Goal: Book appointment/travel/reservation

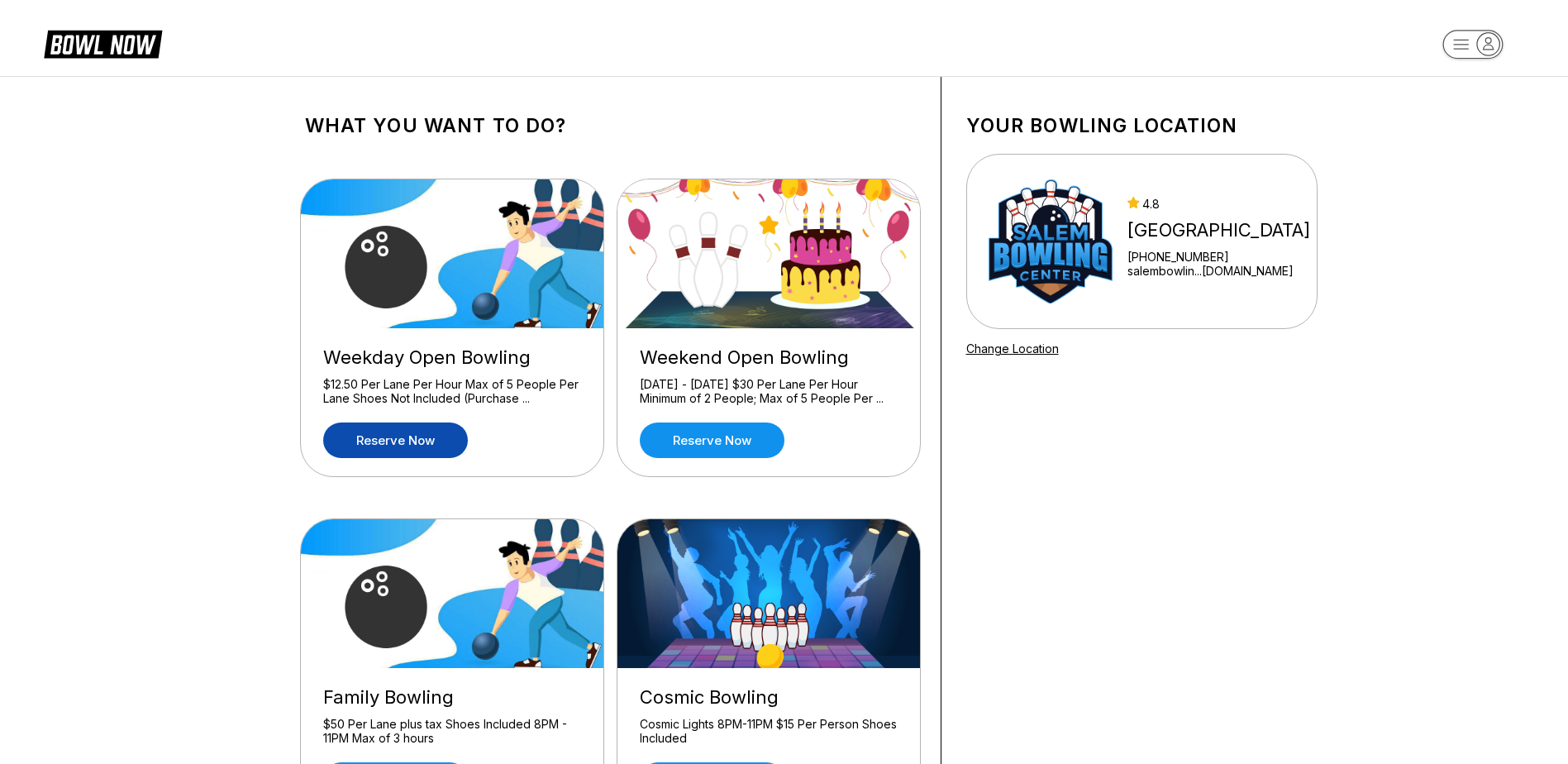
click at [443, 449] on link "Reserve now" at bounding box center [396, 441] width 145 height 36
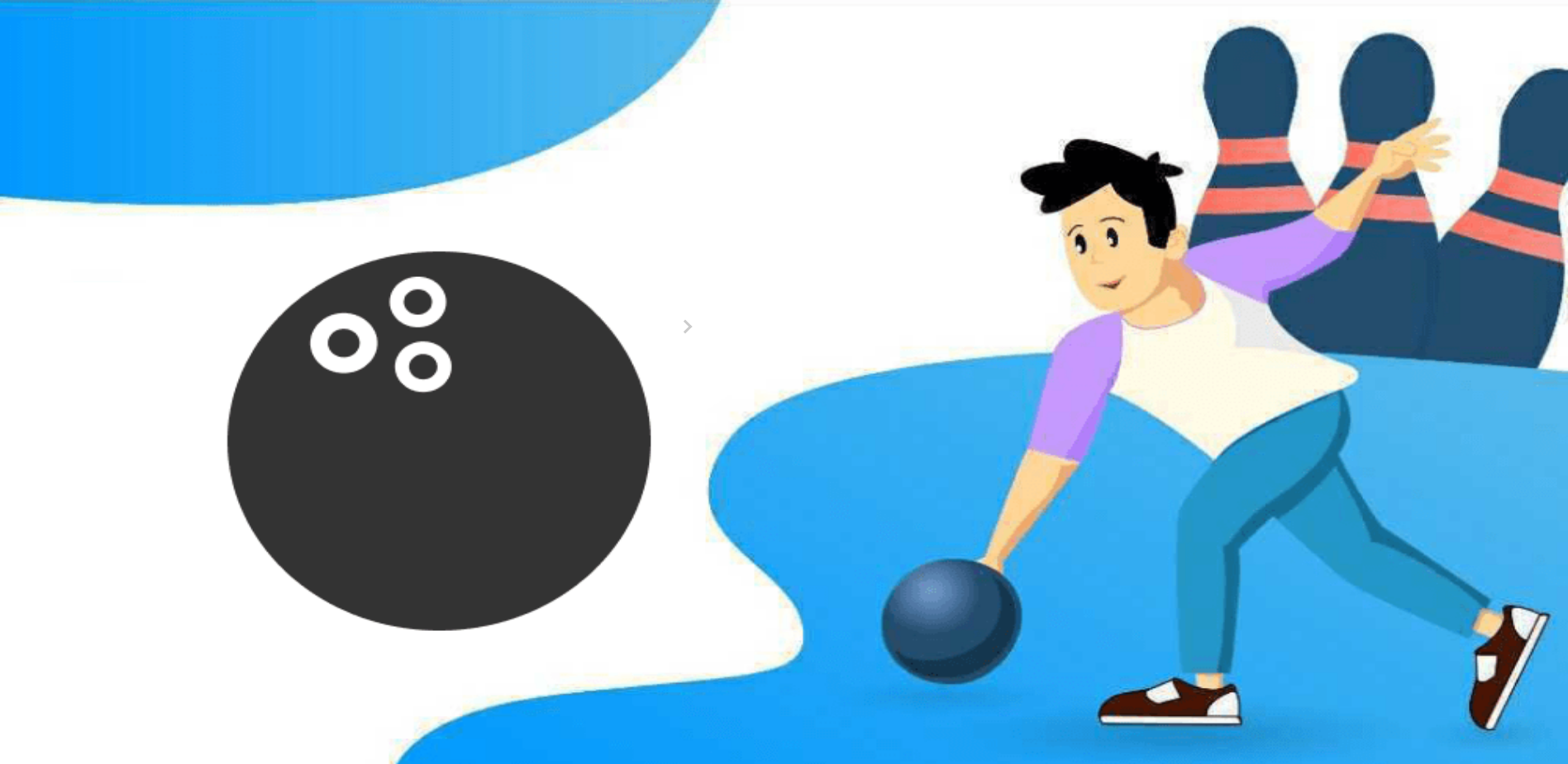
click at [445, 294] on button at bounding box center [434, 284] width 22 height 17
click at [460, 270] on icon at bounding box center [456, 265] width 9 height 9
type input "*"
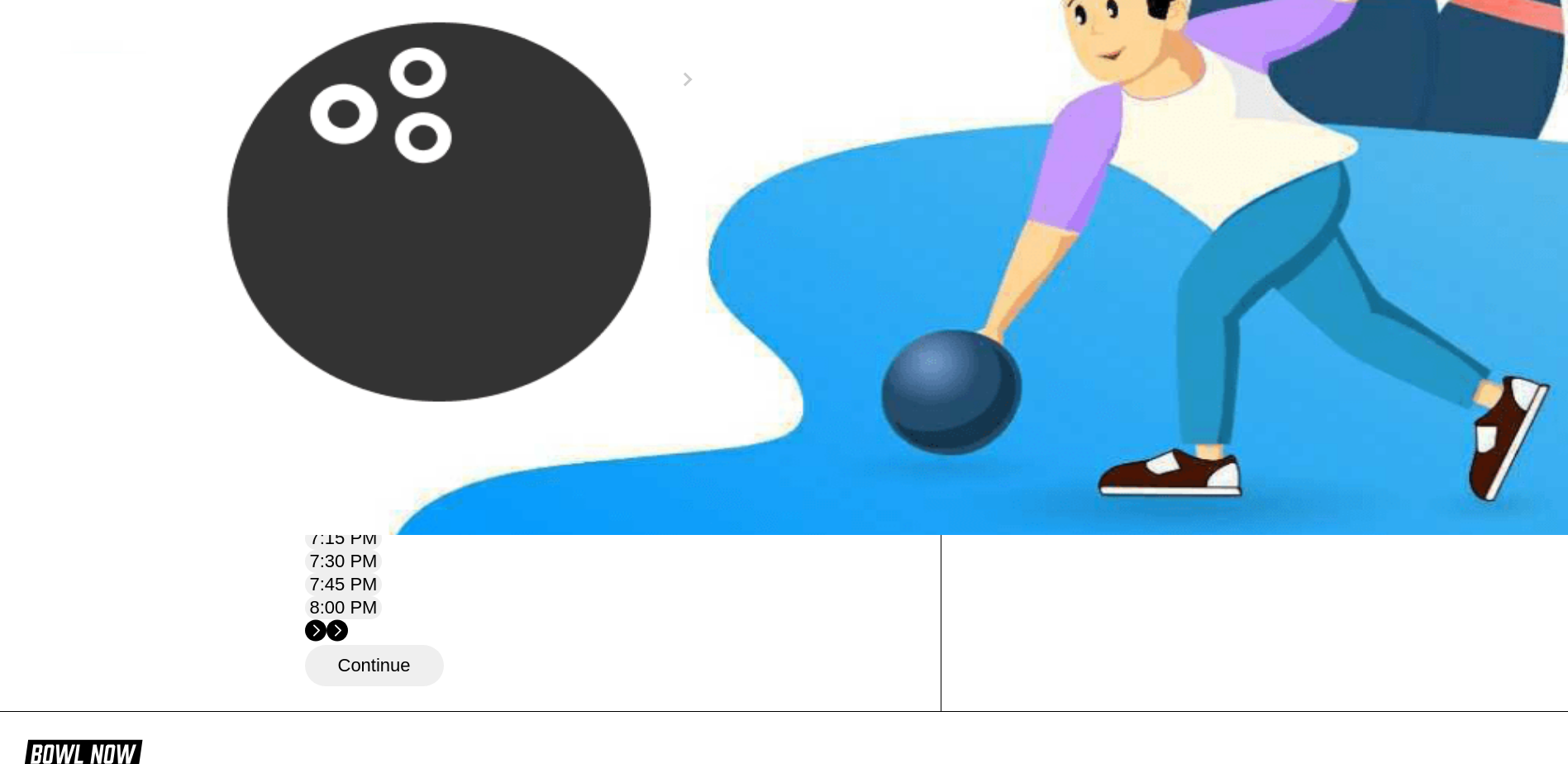
scroll to position [166, 0]
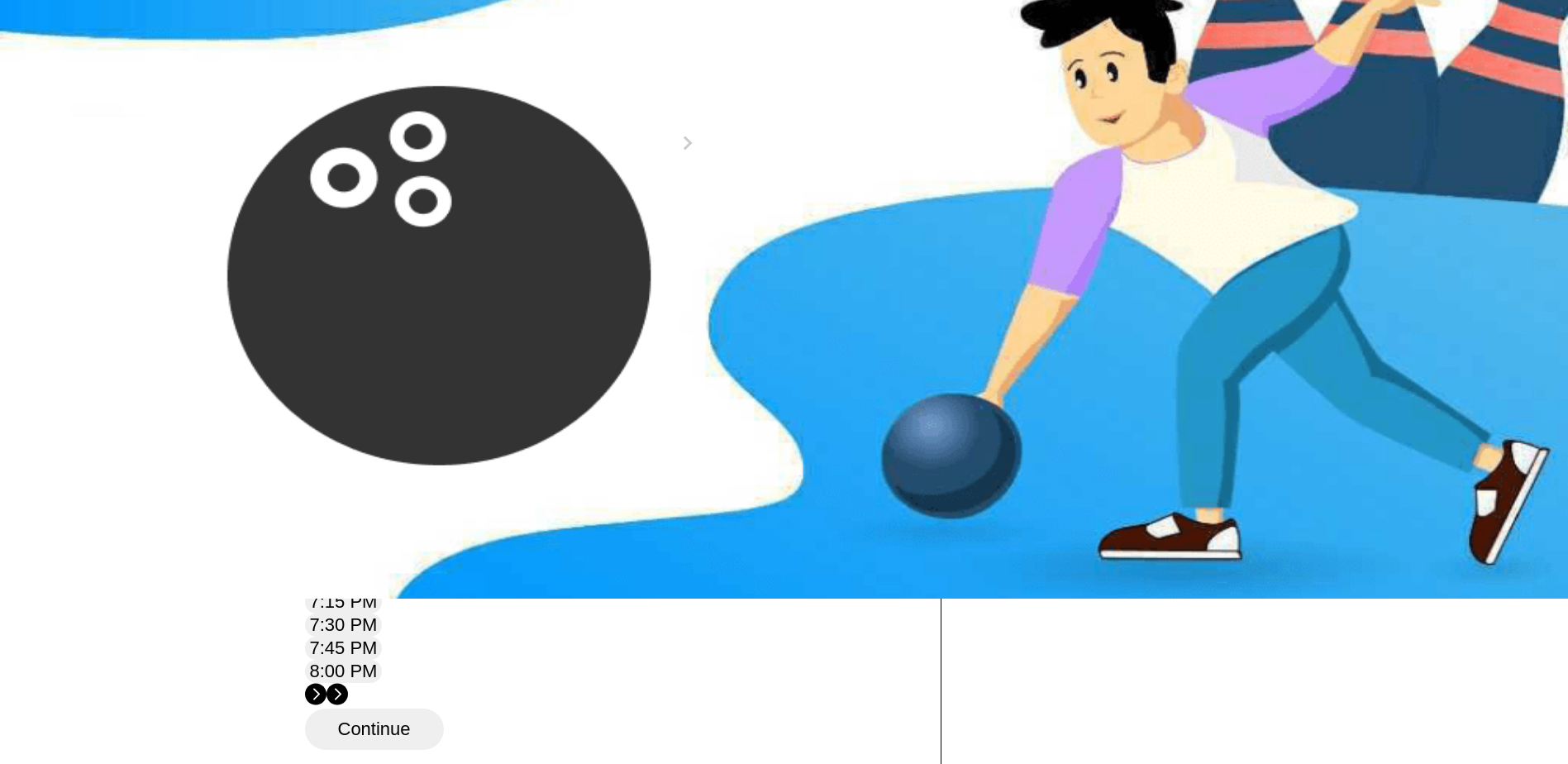
click at [640, 287] on div "23" at bounding box center [629, 276] width 22 height 22
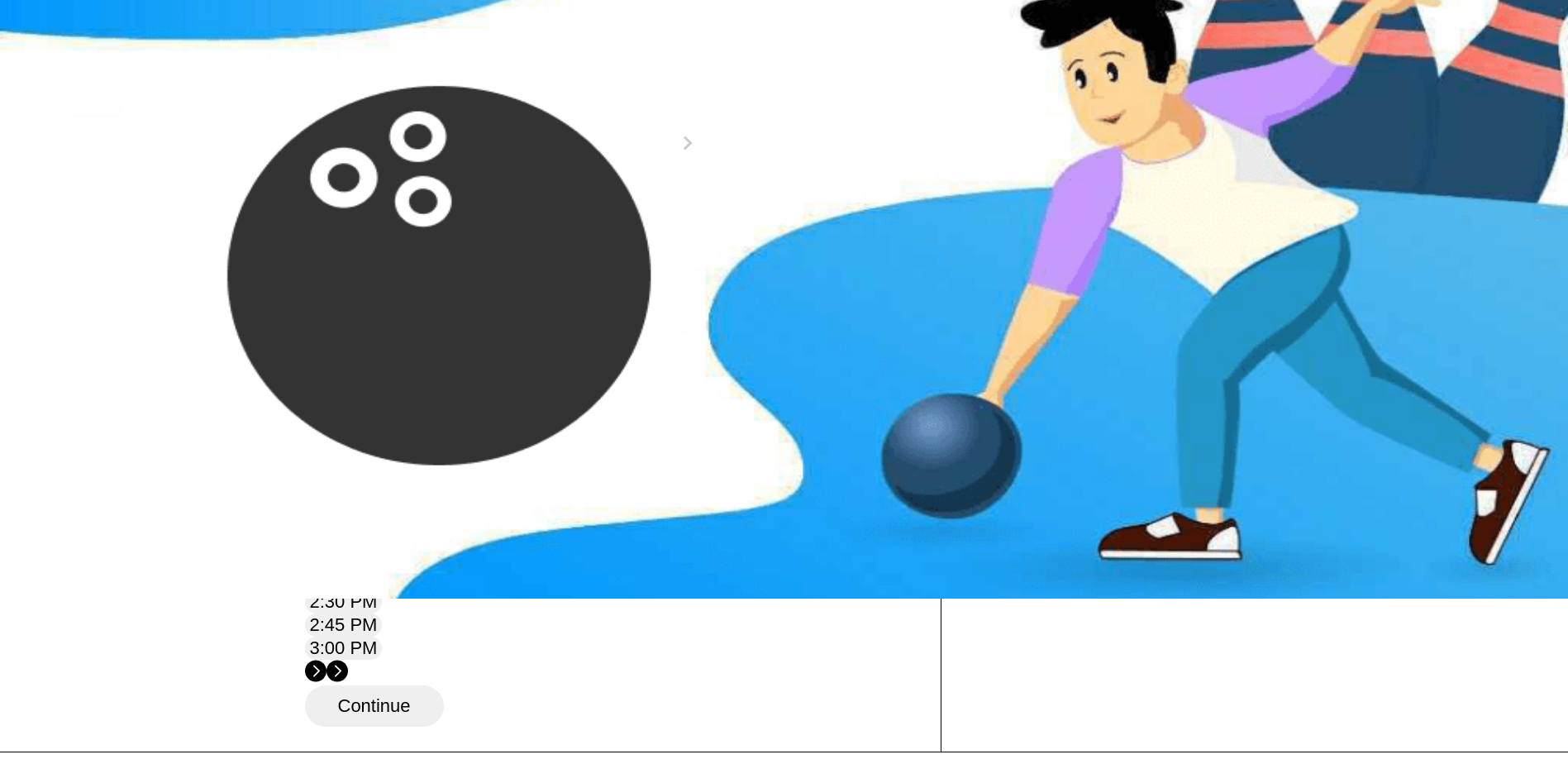
click at [348, 660] on circle at bounding box center [337, 671] width 22 height 22
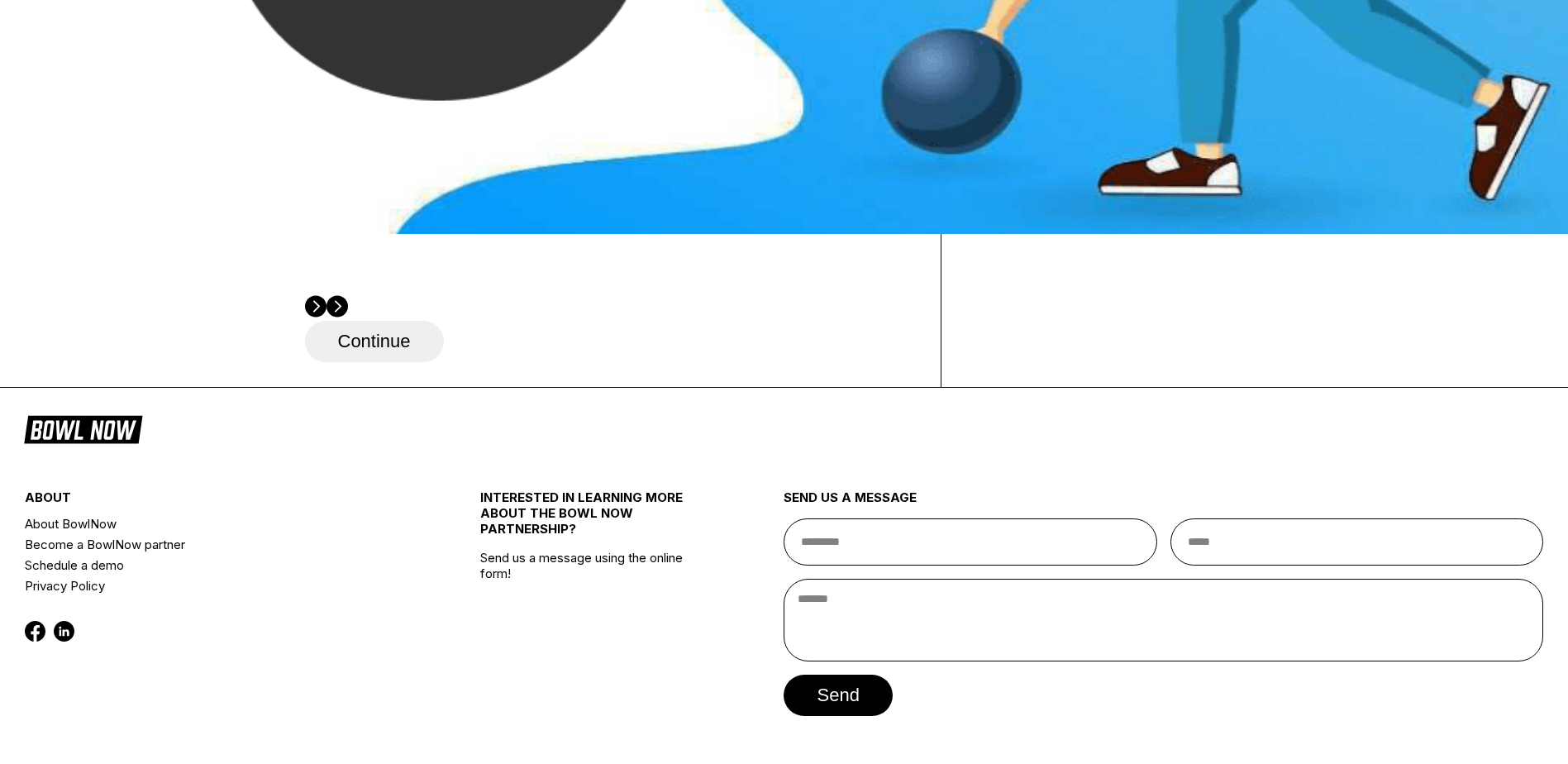
scroll to position [578, 0]
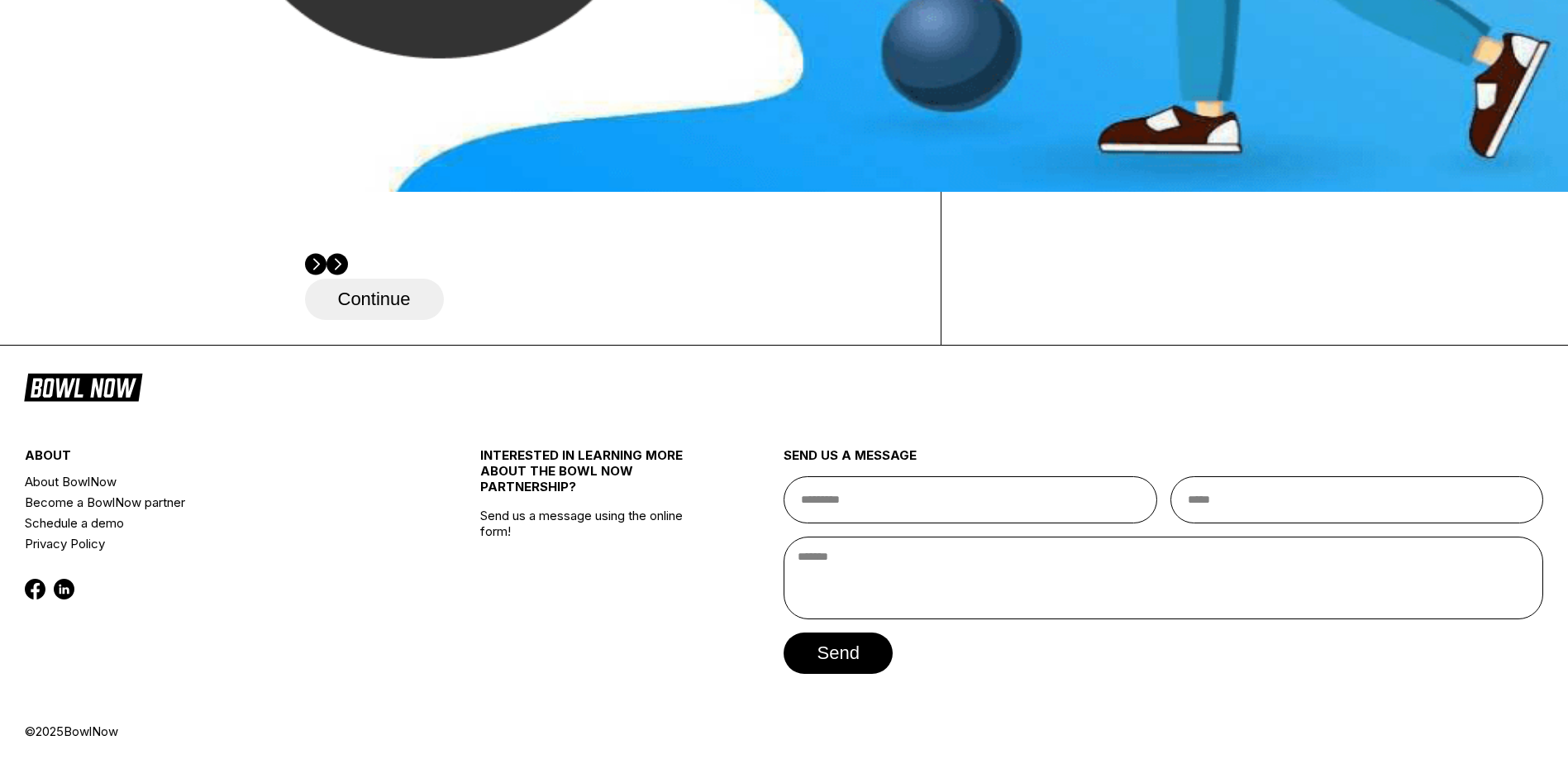
click at [378, 319] on button "Continue" at bounding box center [374, 300] width 139 height 42
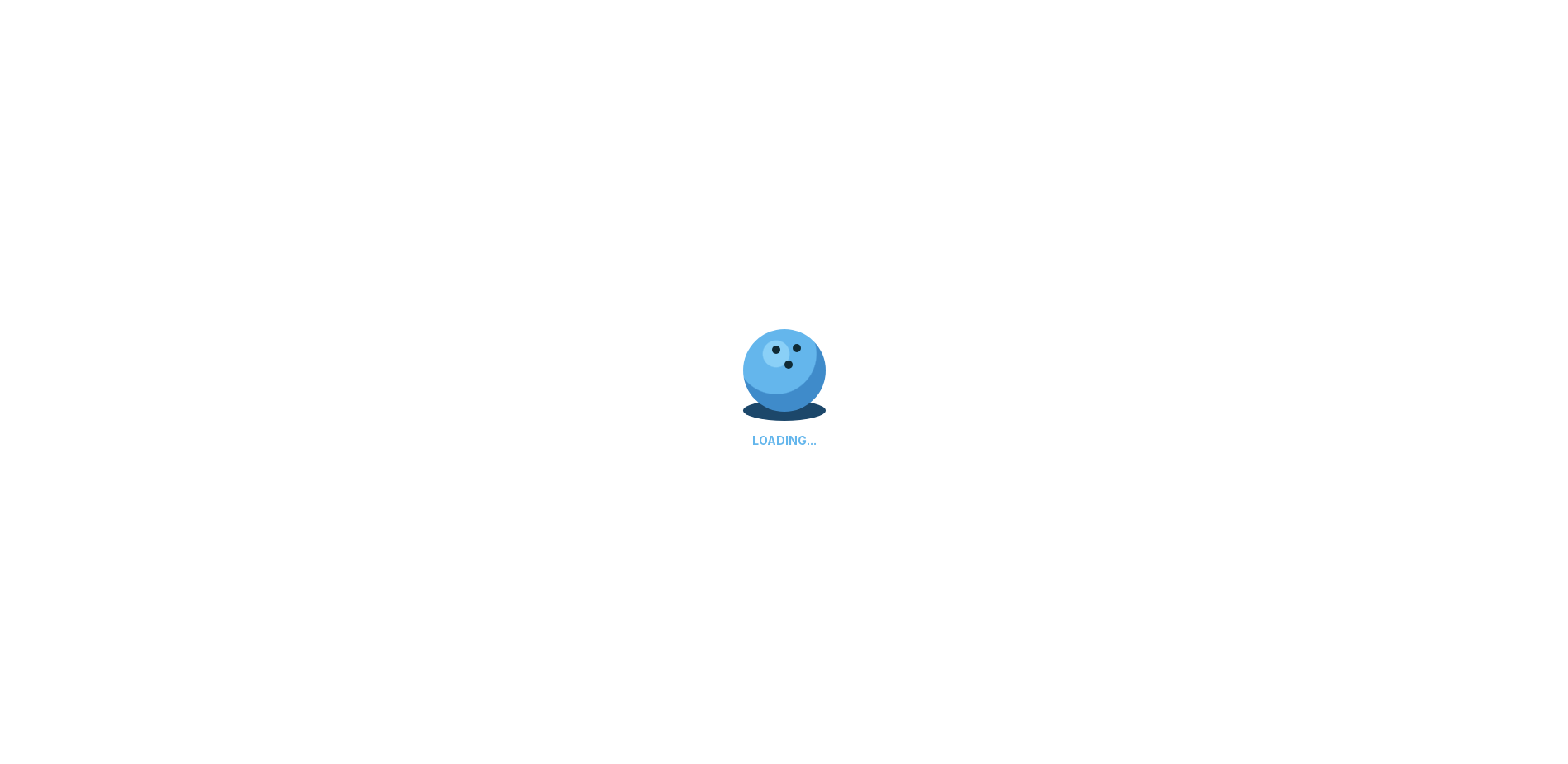
select select "**"
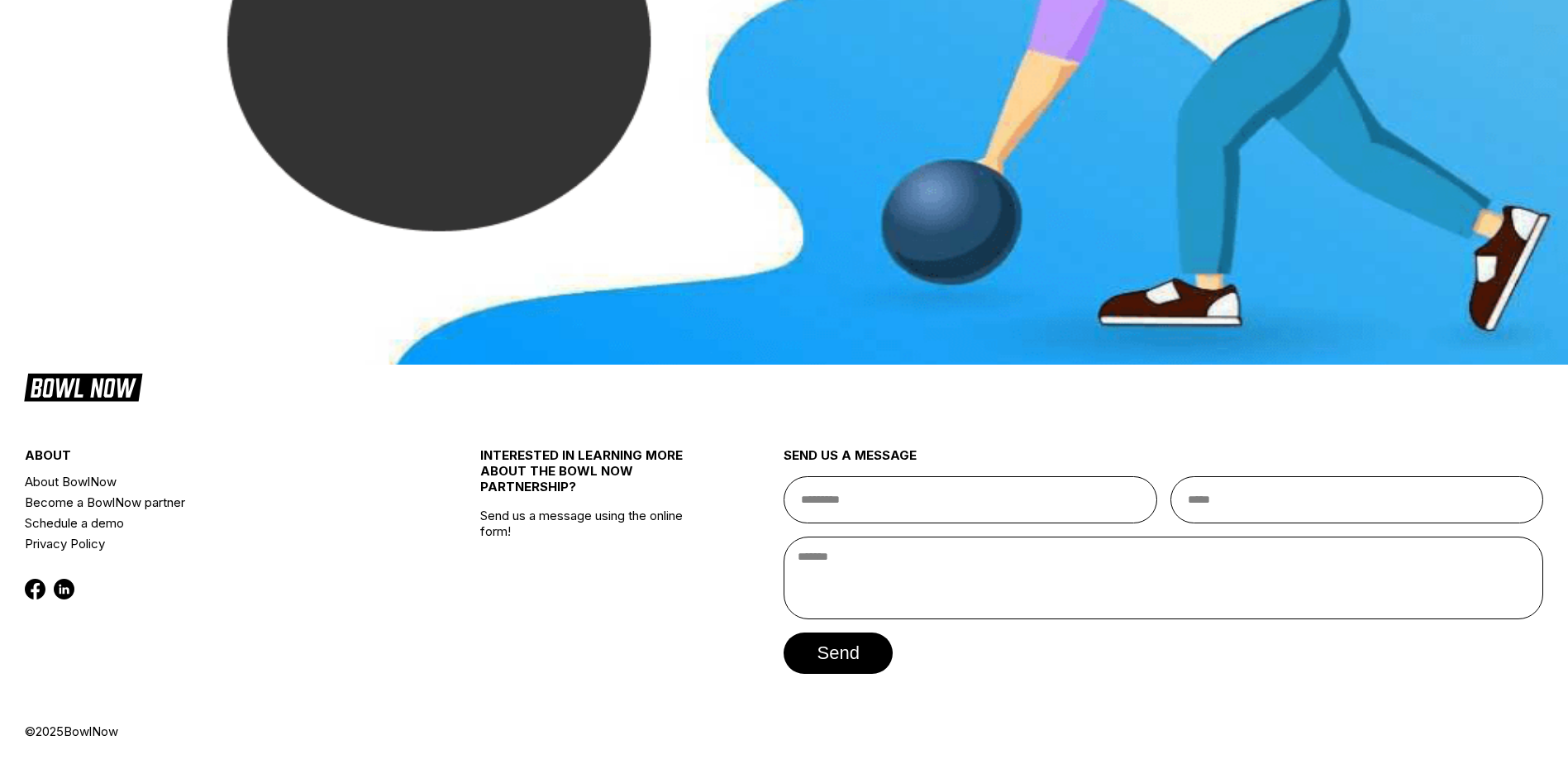
click at [508, 279] on button "Continue as guest" at bounding box center [413, 300] width 217 height 42
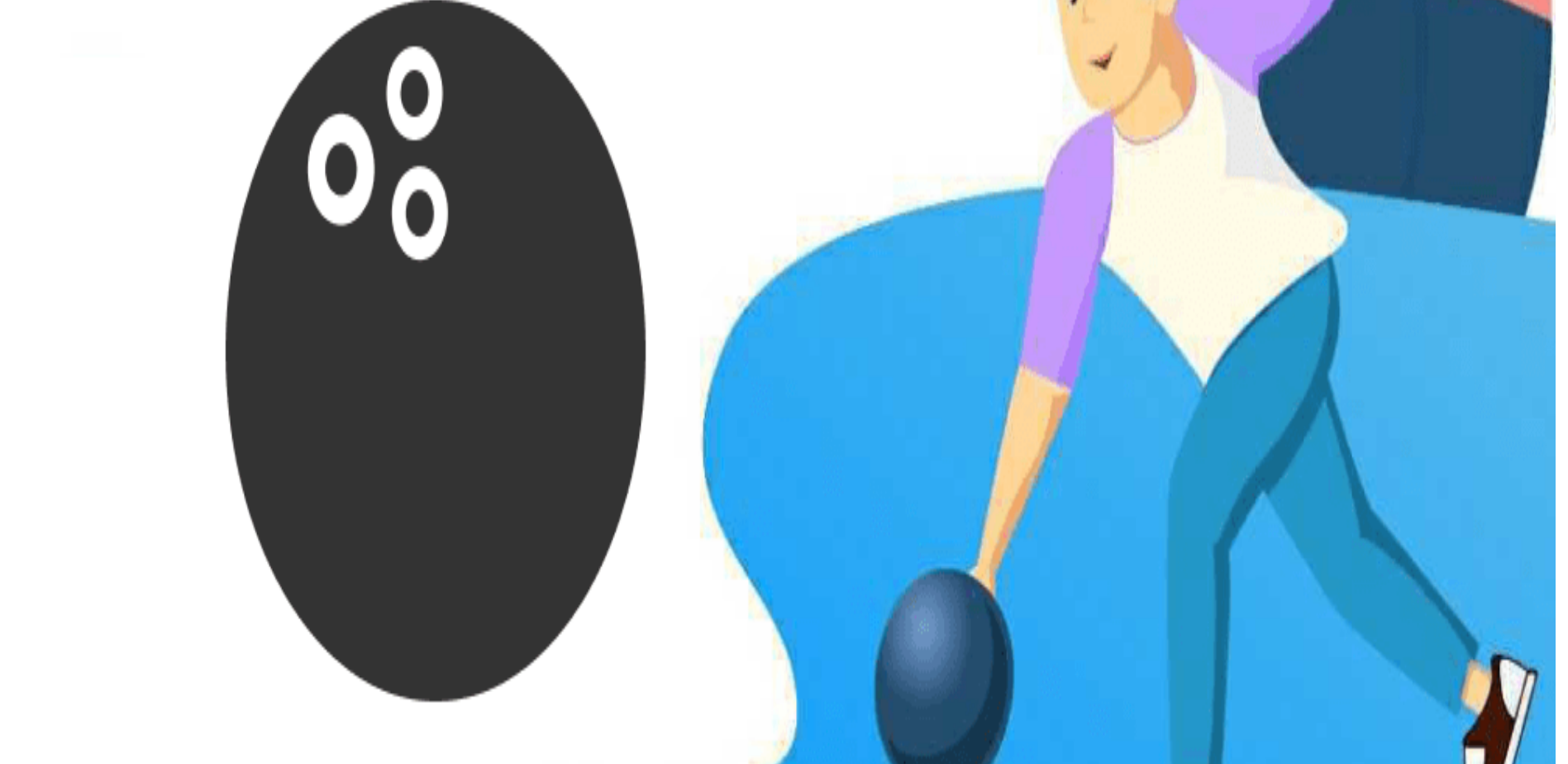
scroll to position [309, 0]
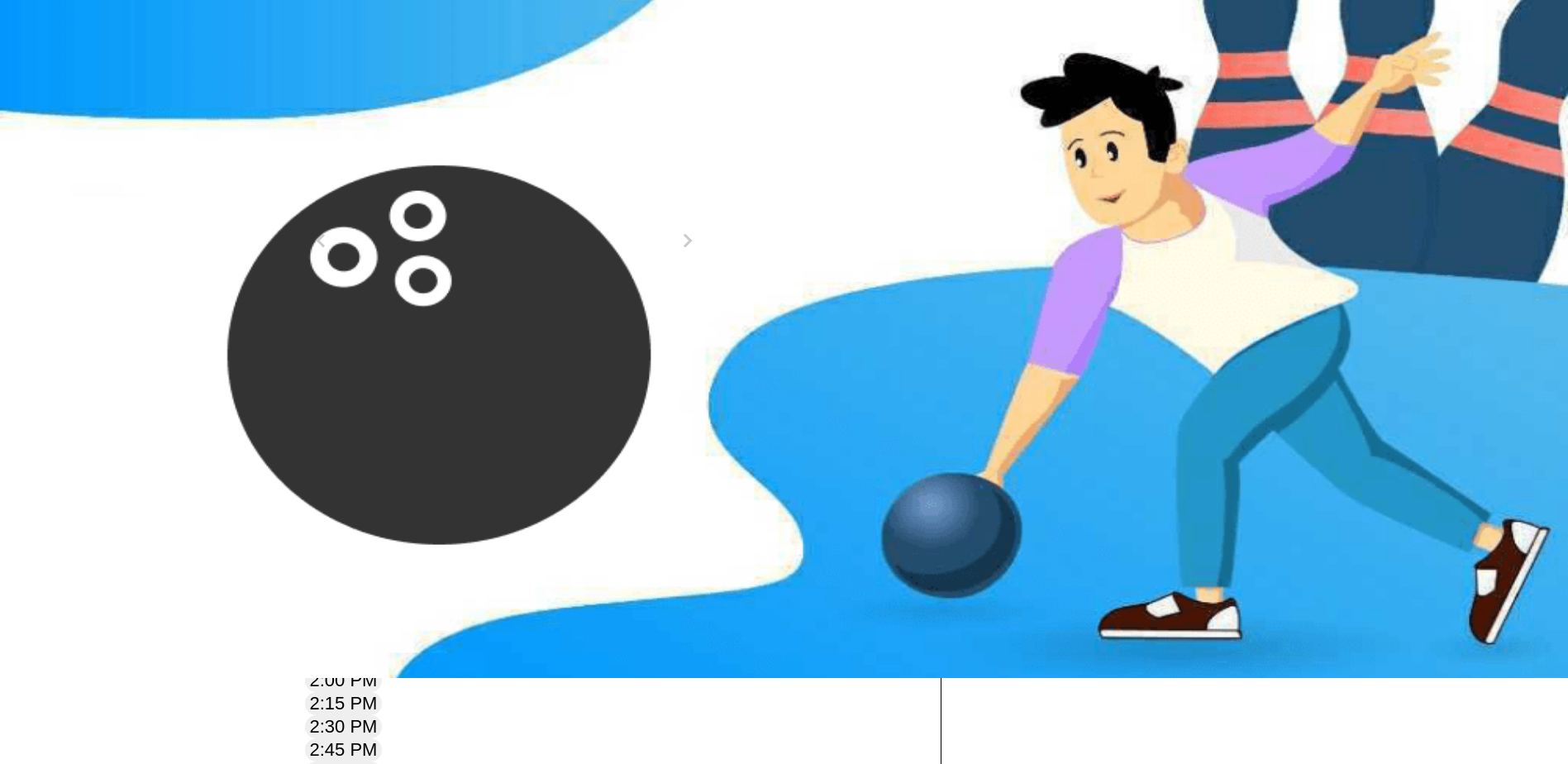
scroll to position [82, 0]
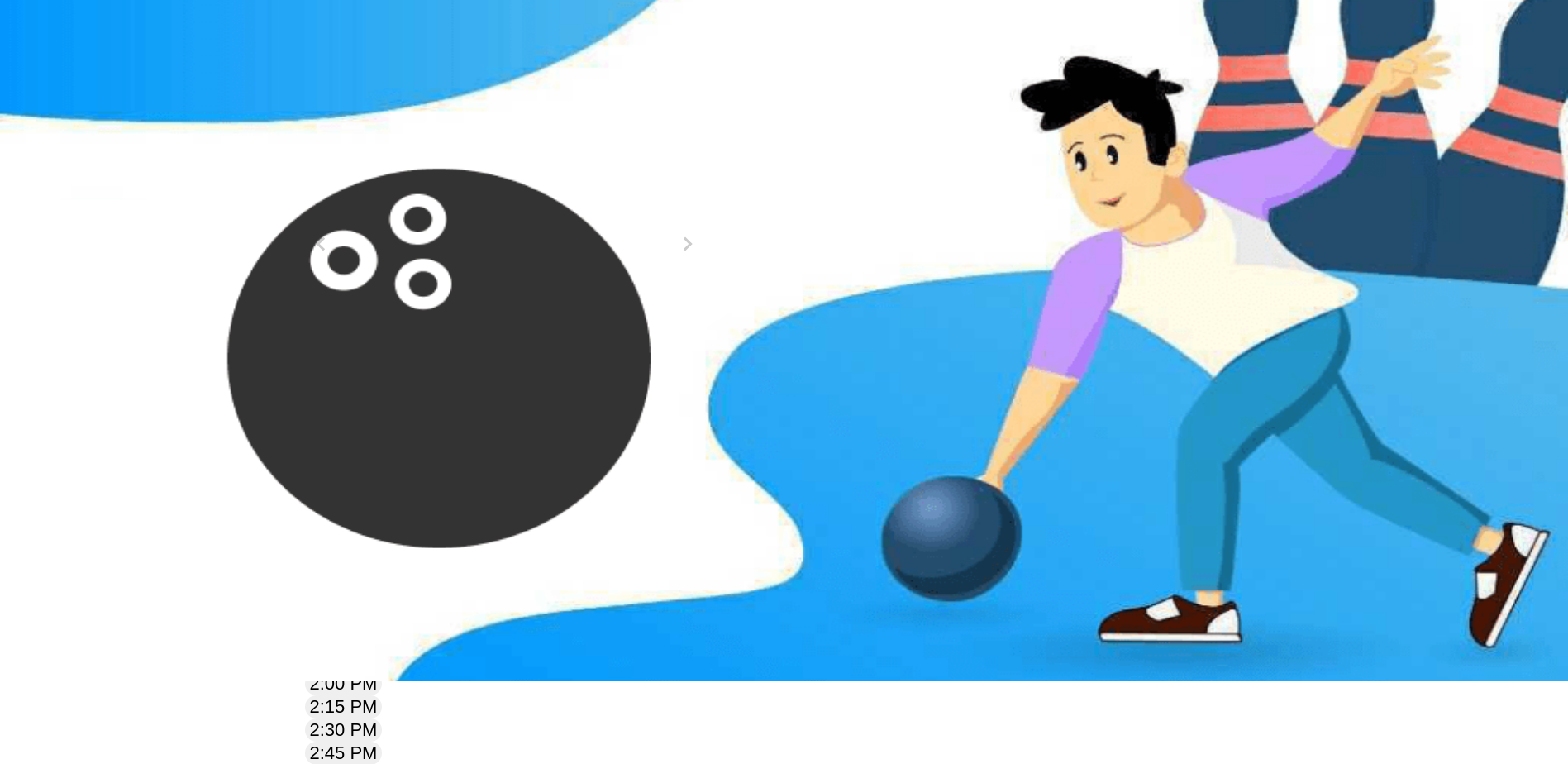
click at [423, 157] on button at bounding box center [434, 148] width 22 height 17
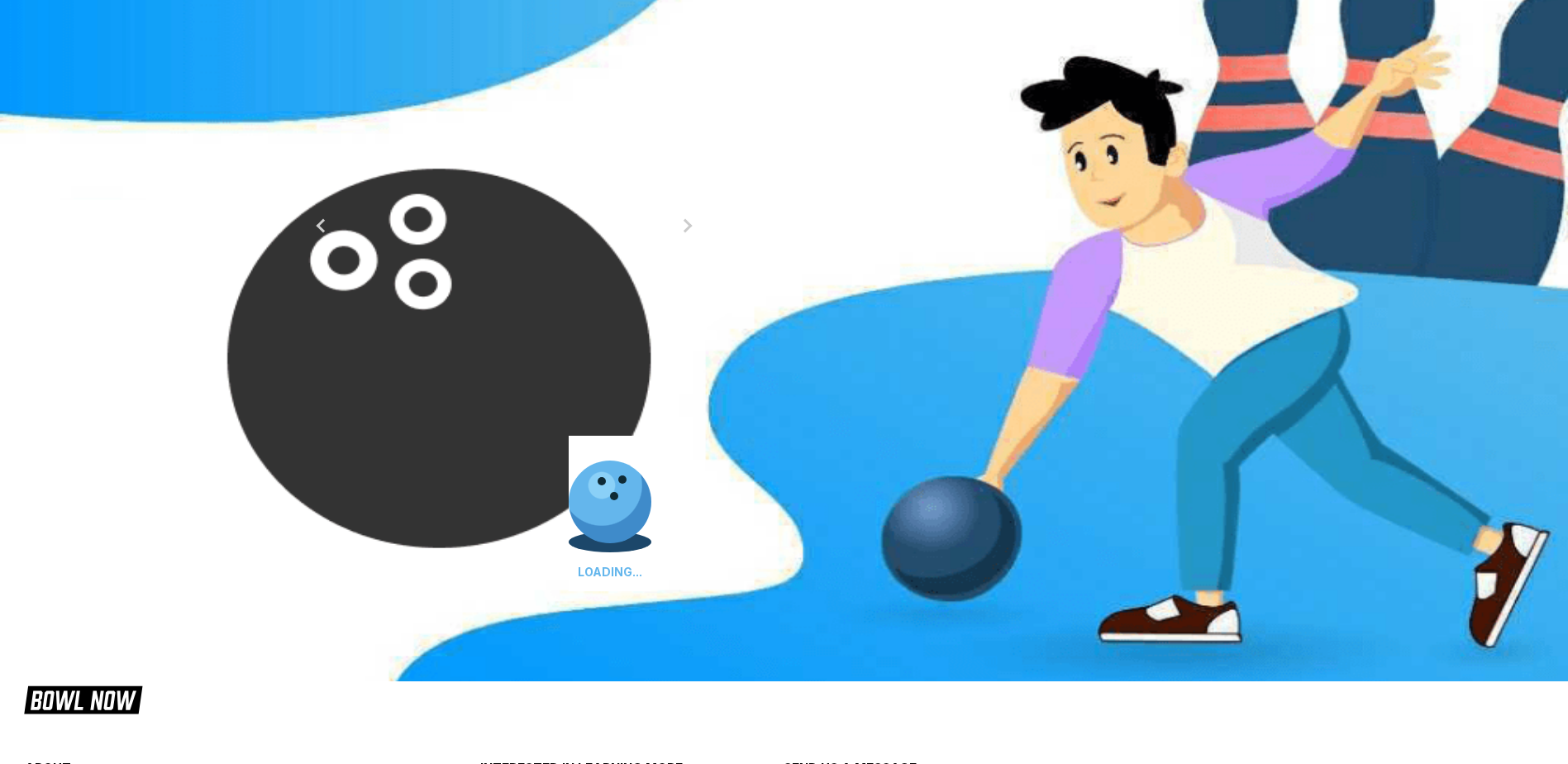
click at [445, 139] on button at bounding box center [456, 129] width 22 height 17
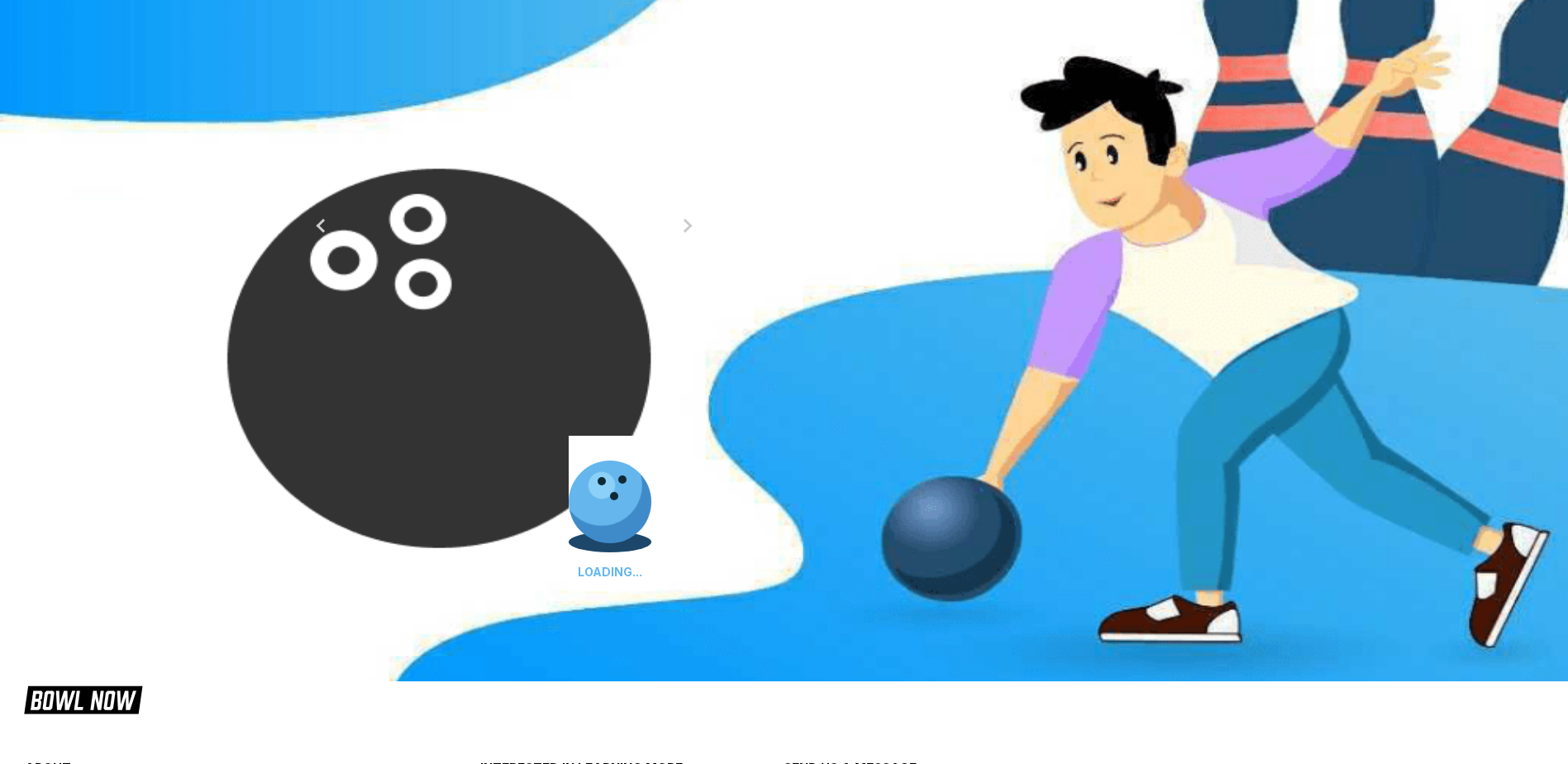
click at [445, 139] on button at bounding box center [456, 129] width 22 height 17
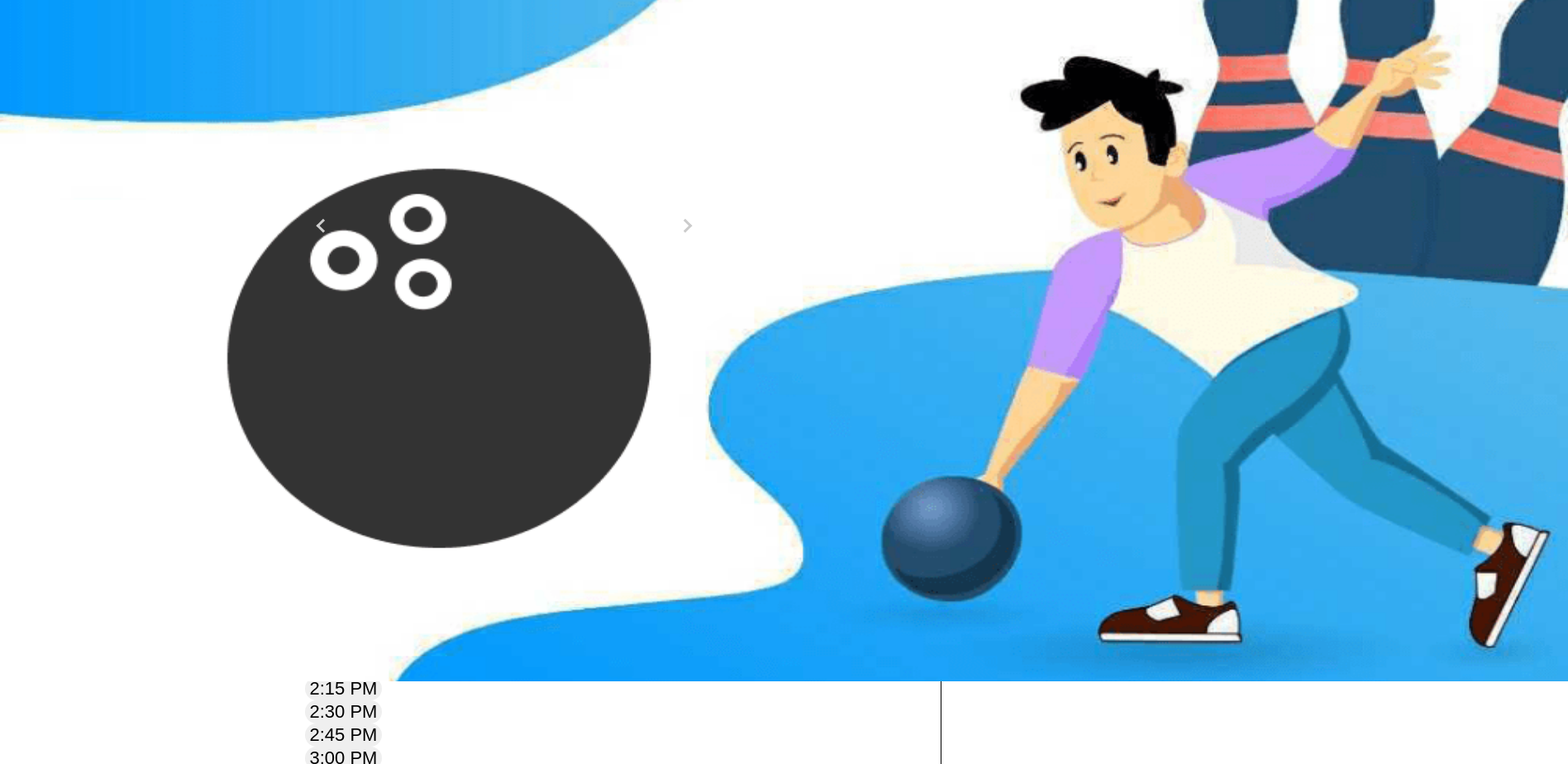
click at [445, 139] on button at bounding box center [456, 129] width 22 height 17
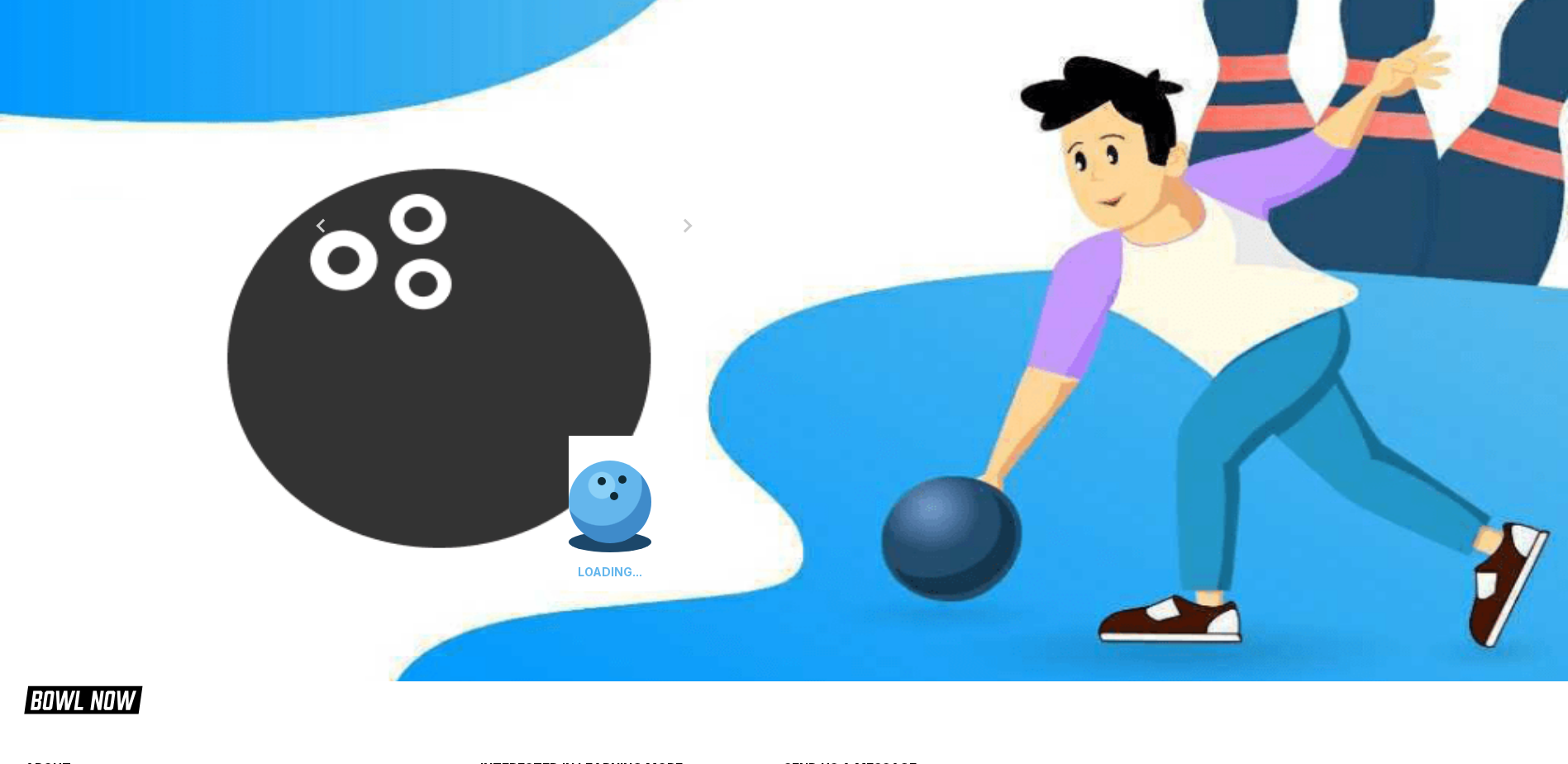
click at [445, 139] on button at bounding box center [456, 129] width 22 height 17
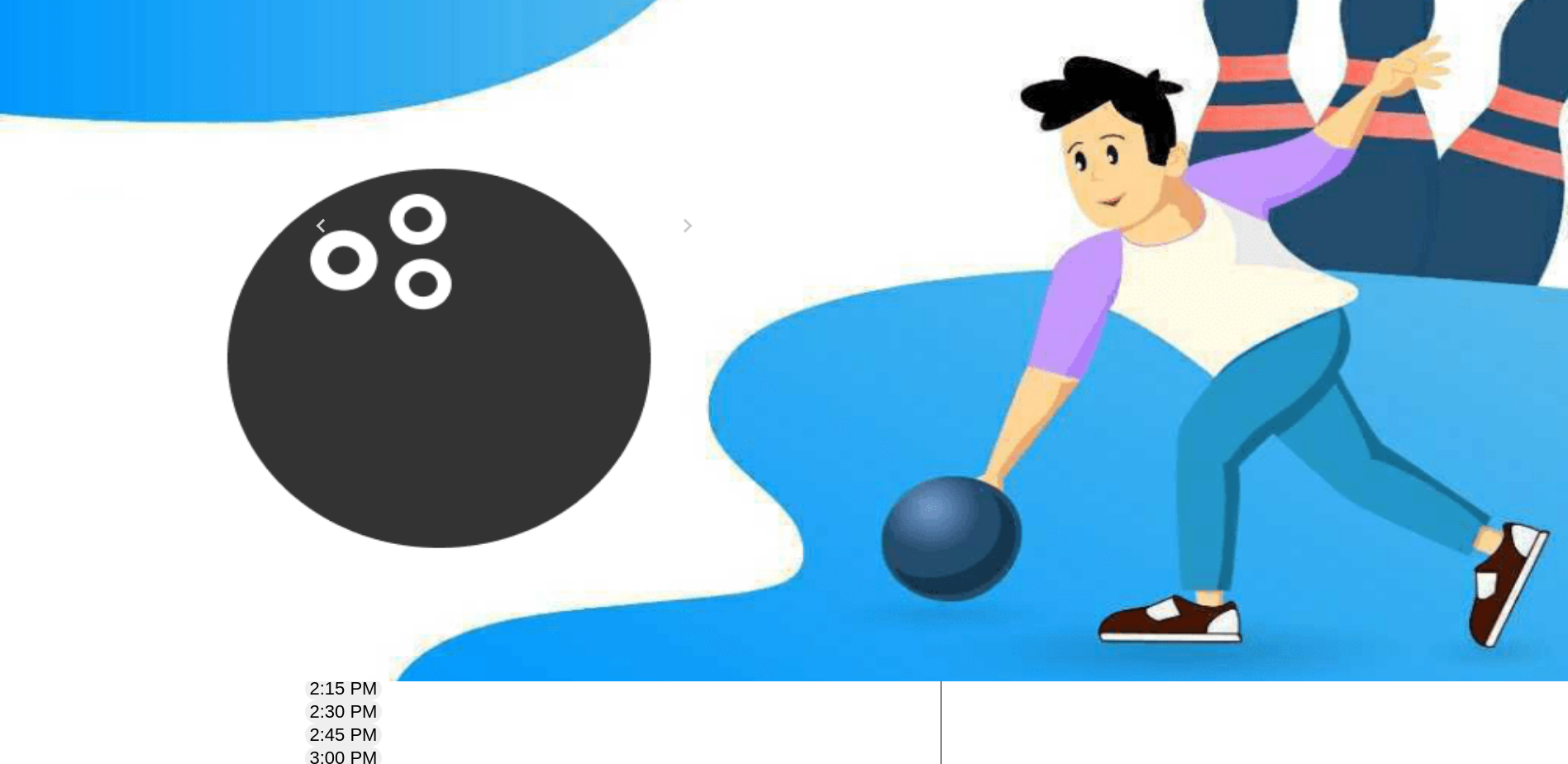
click at [445, 139] on button at bounding box center [456, 129] width 22 height 17
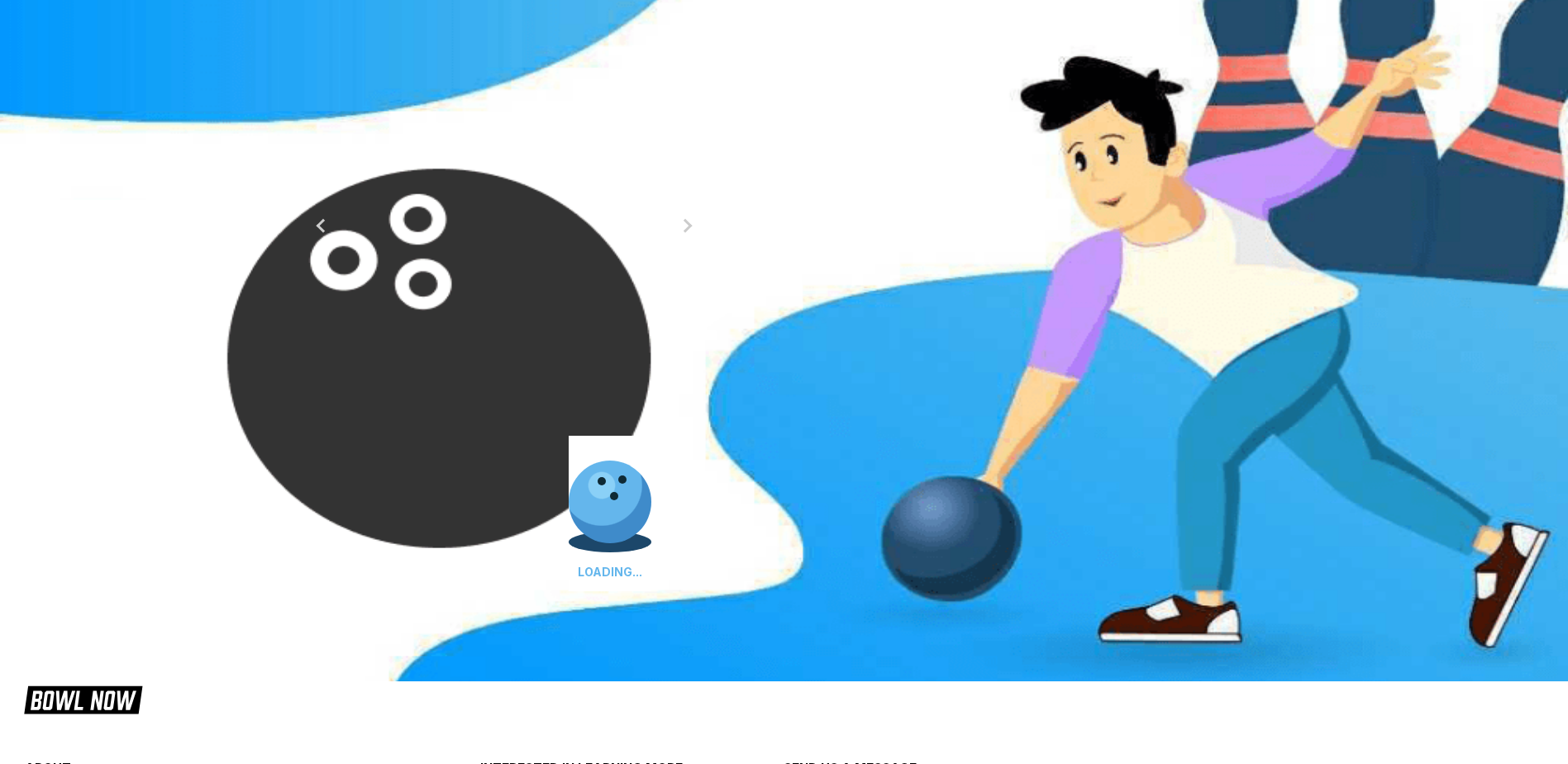
click at [445, 139] on button at bounding box center [456, 129] width 22 height 17
type input "**"
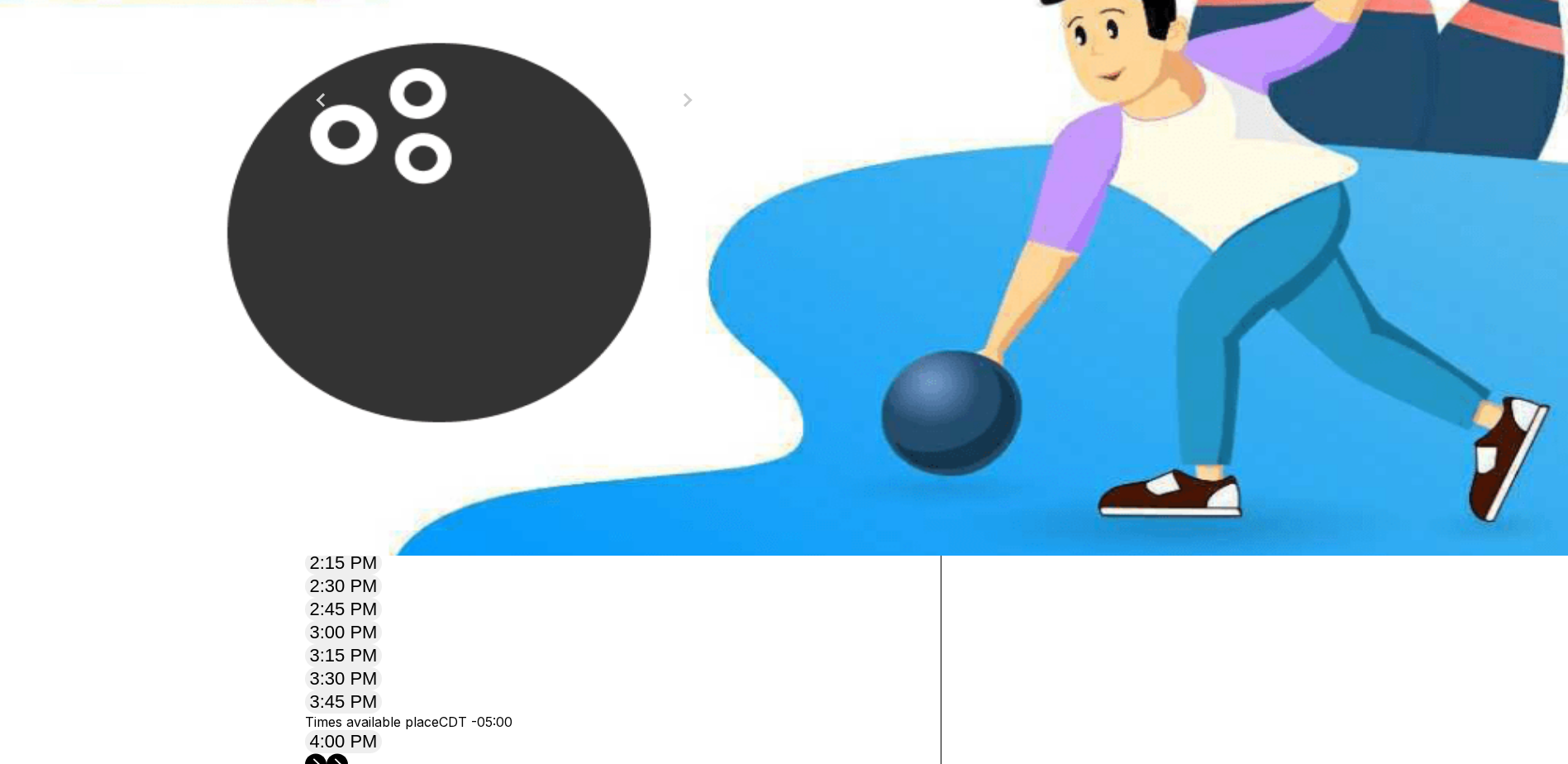
scroll to position [413, 0]
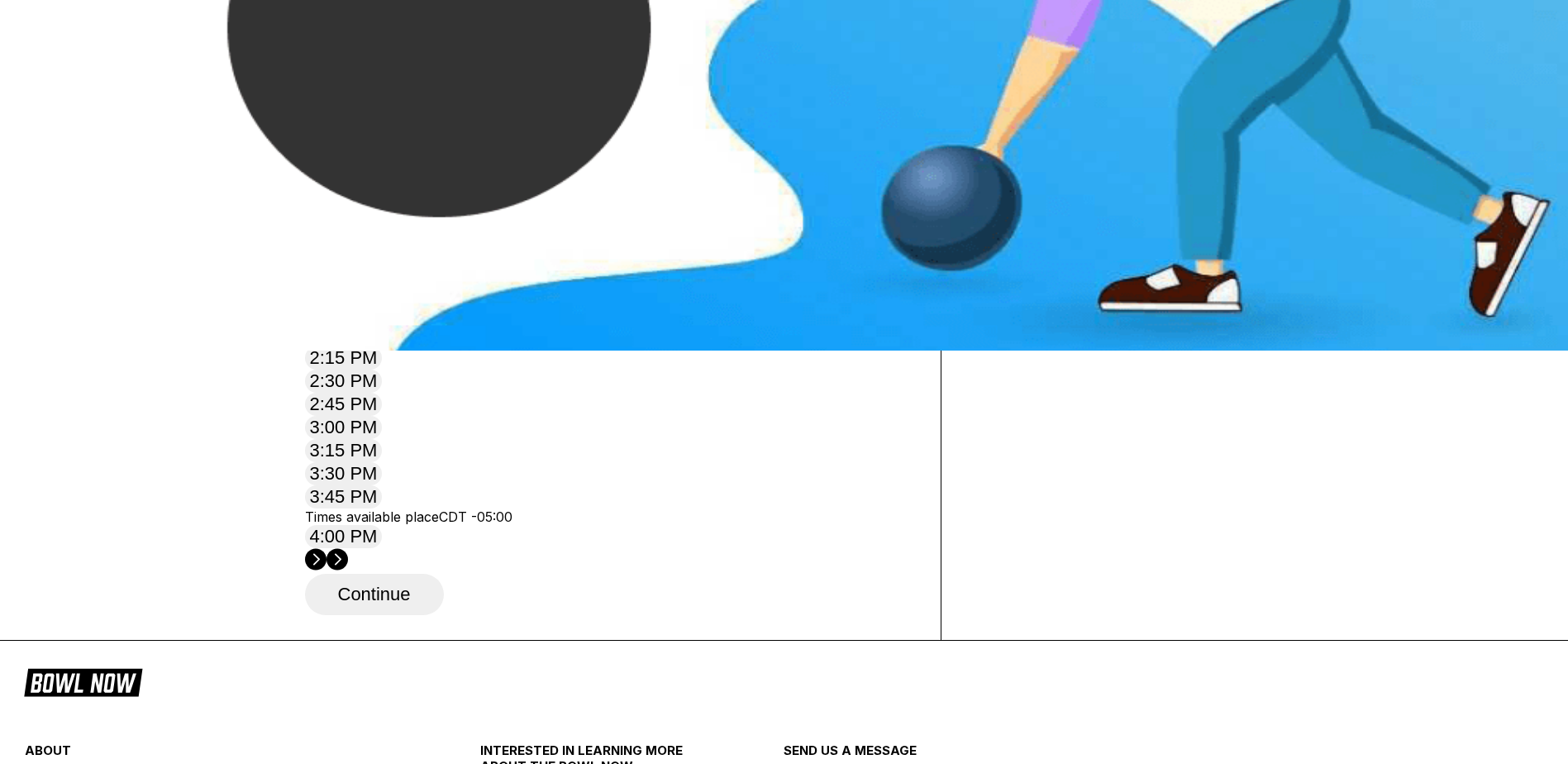
click at [640, 66] on div "27" at bounding box center [629, 55] width 22 height 22
click at [348, 548] on circle at bounding box center [337, 559] width 22 height 22
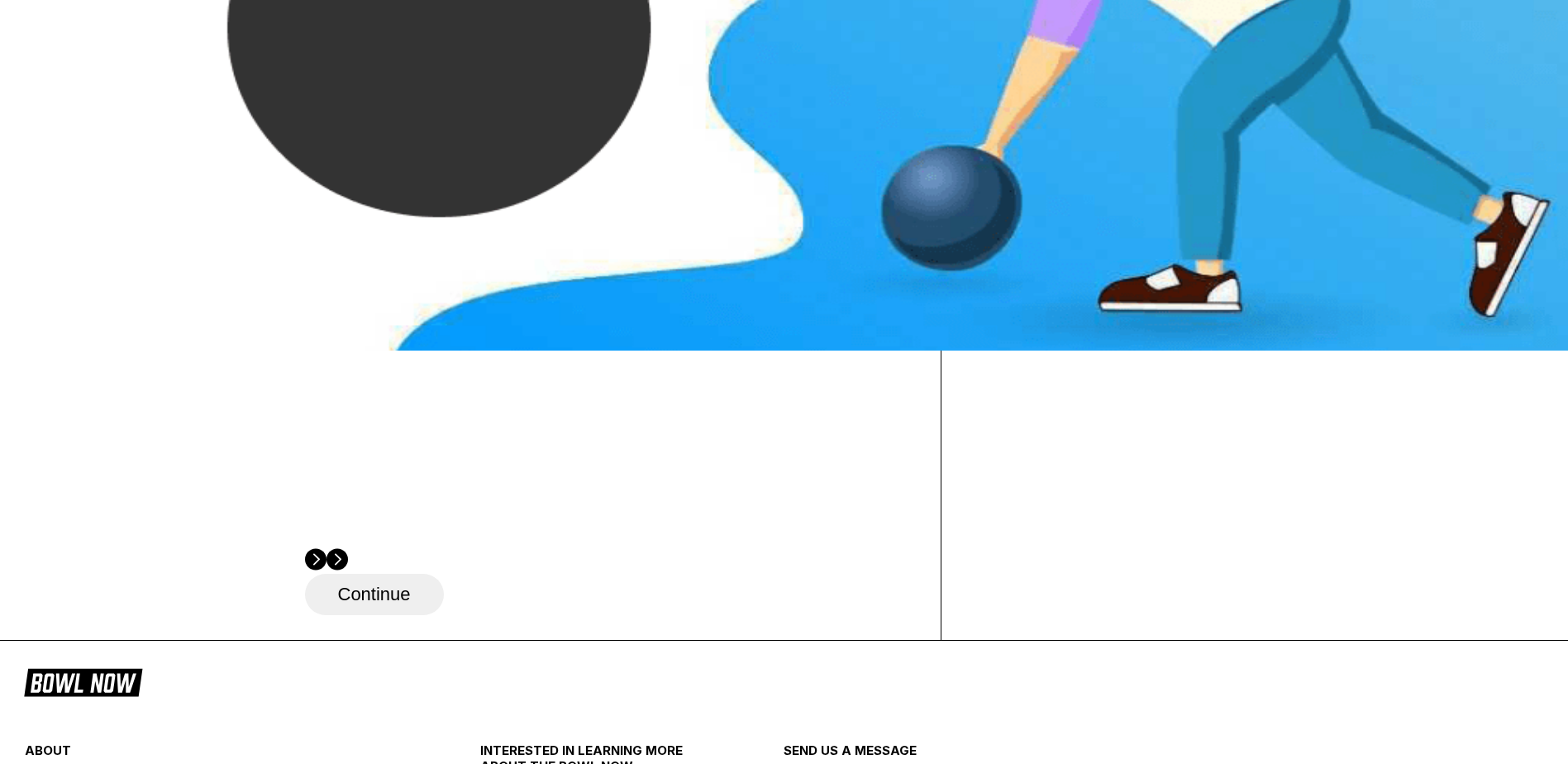
click at [421, 573] on button "Continue" at bounding box center [374, 594] width 139 height 42
select select "**"
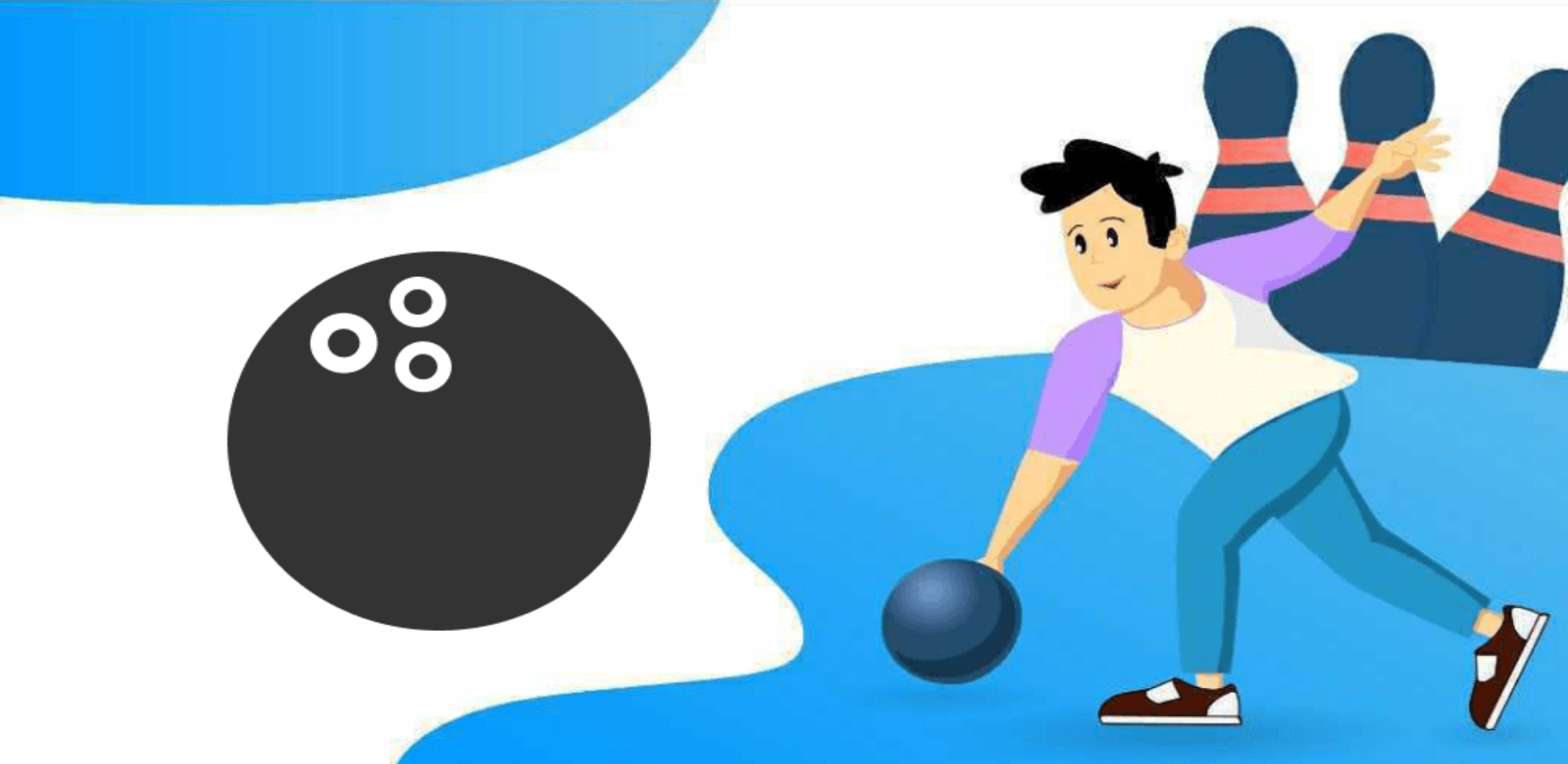
click at [522, 719] on button "Continue as guest" at bounding box center [413, 699] width 217 height 42
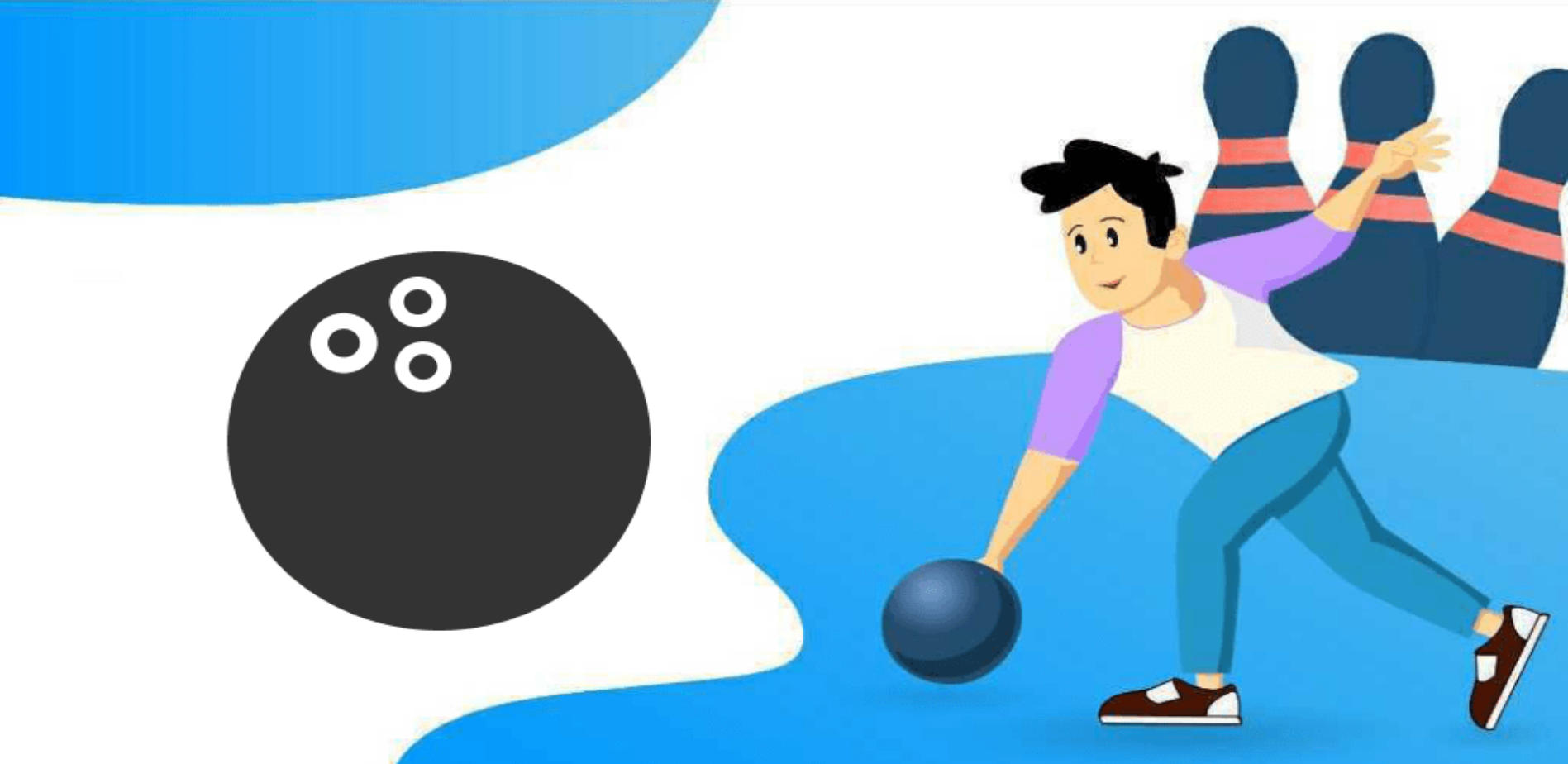
click at [1167, 504] on link "Change Product" at bounding box center [1085, 486] width 164 height 36
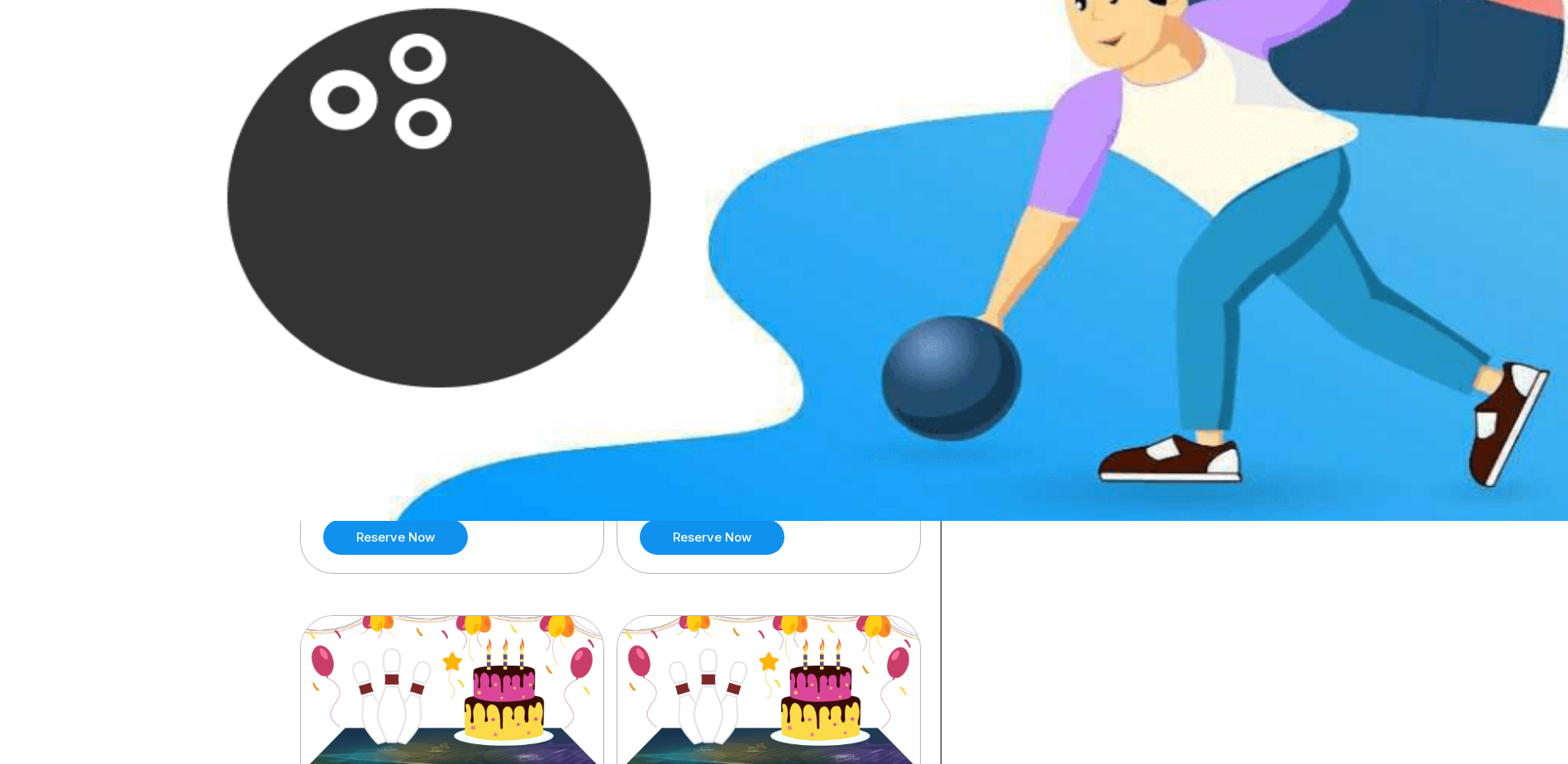
scroll to position [248, 0]
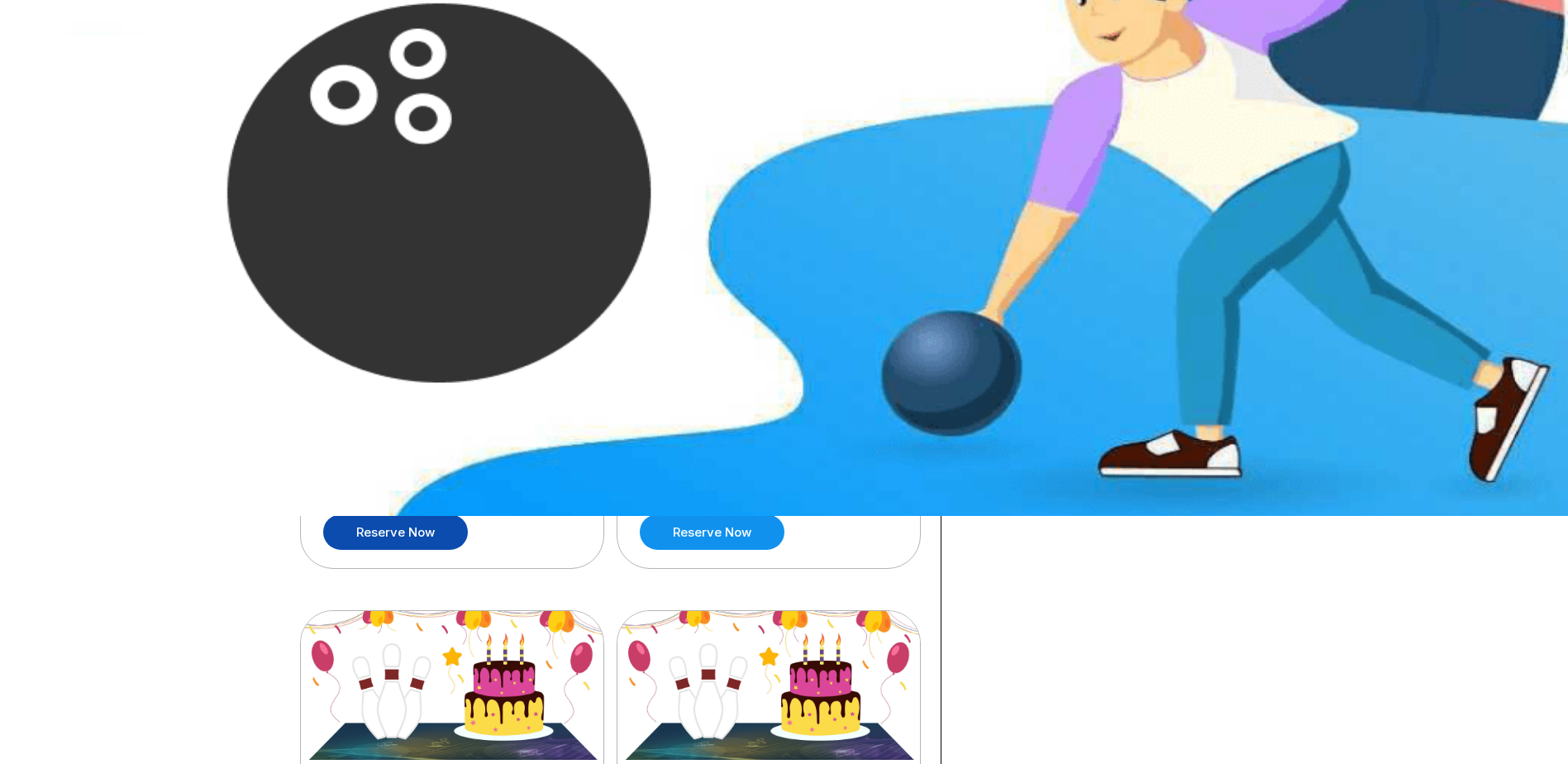
click at [371, 529] on link "Reserve now" at bounding box center [396, 532] width 145 height 36
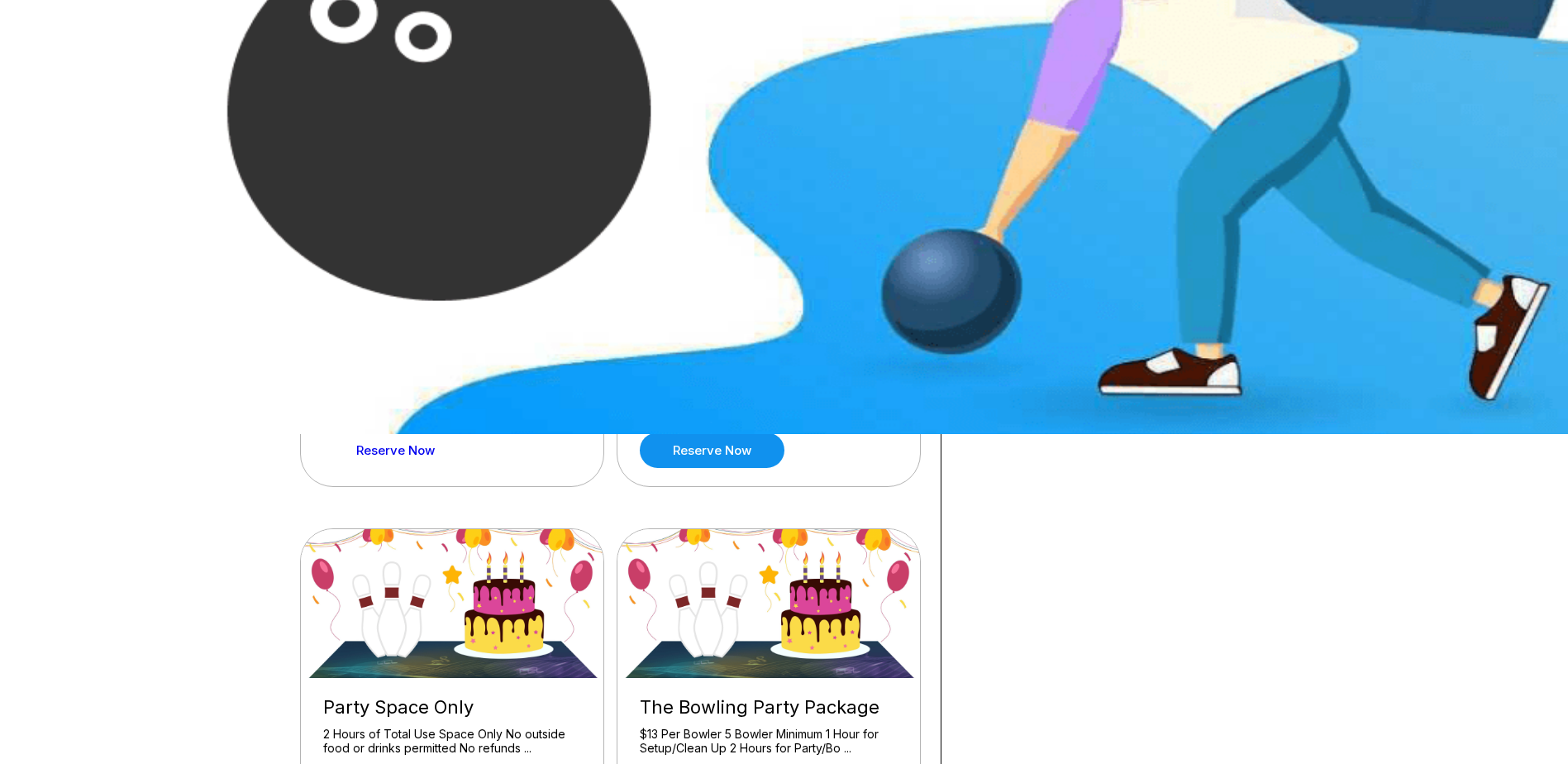
scroll to position [166, 0]
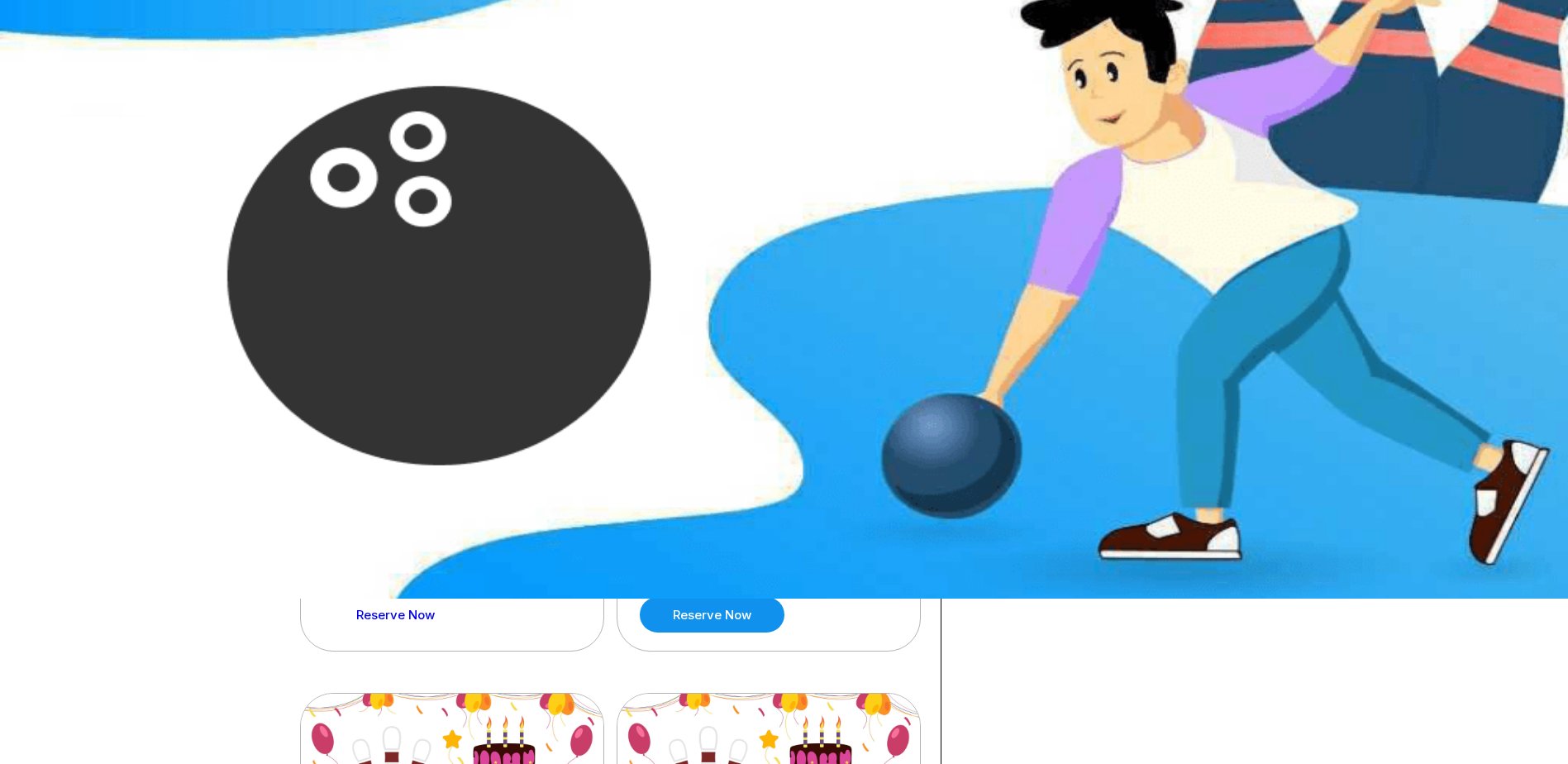
click at [365, 626] on link "Reserve now" at bounding box center [396, 614] width 145 height 36
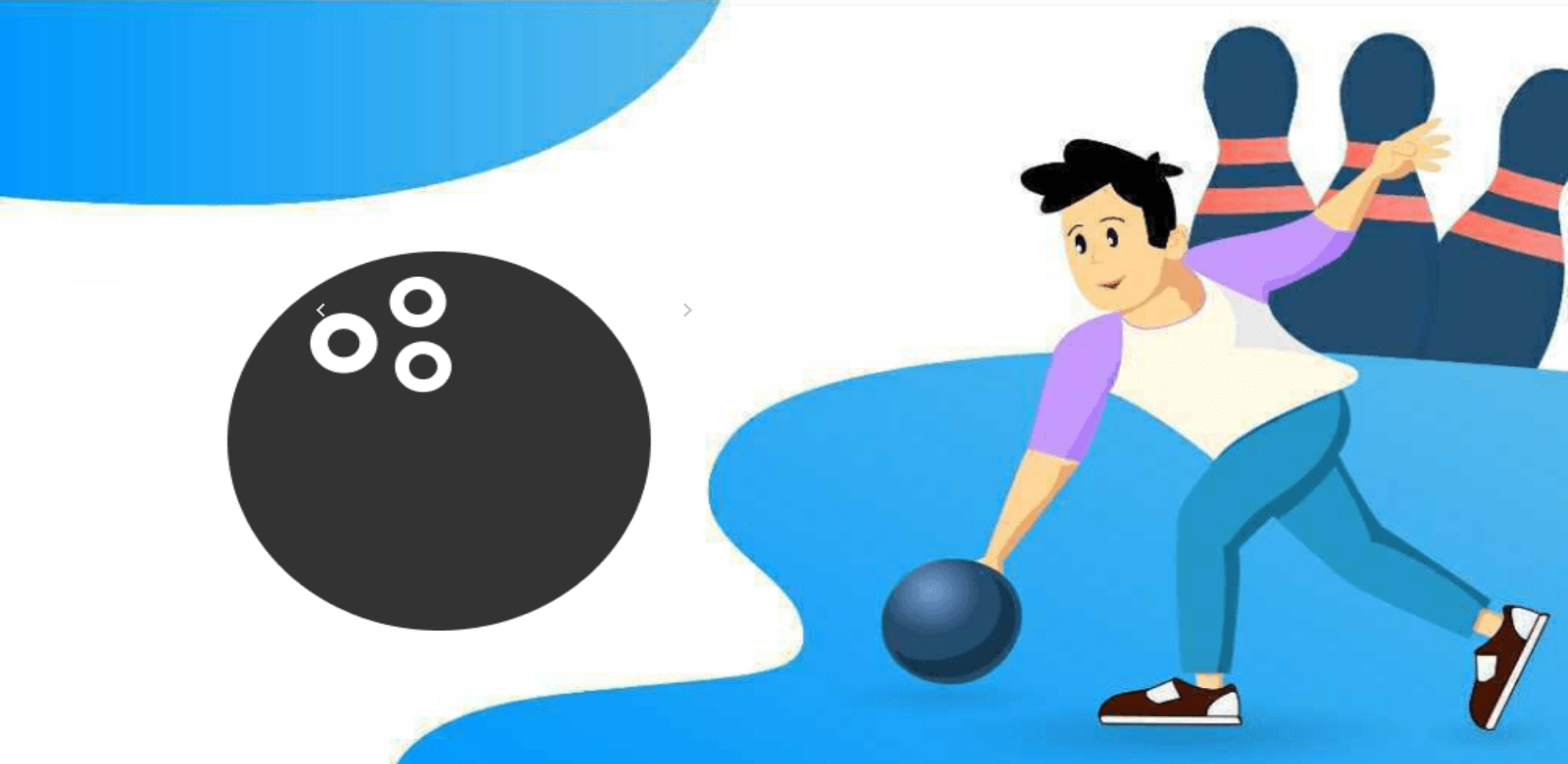
click at [423, 223] on button at bounding box center [434, 213] width 22 height 17
click at [445, 205] on button at bounding box center [456, 195] width 22 height 17
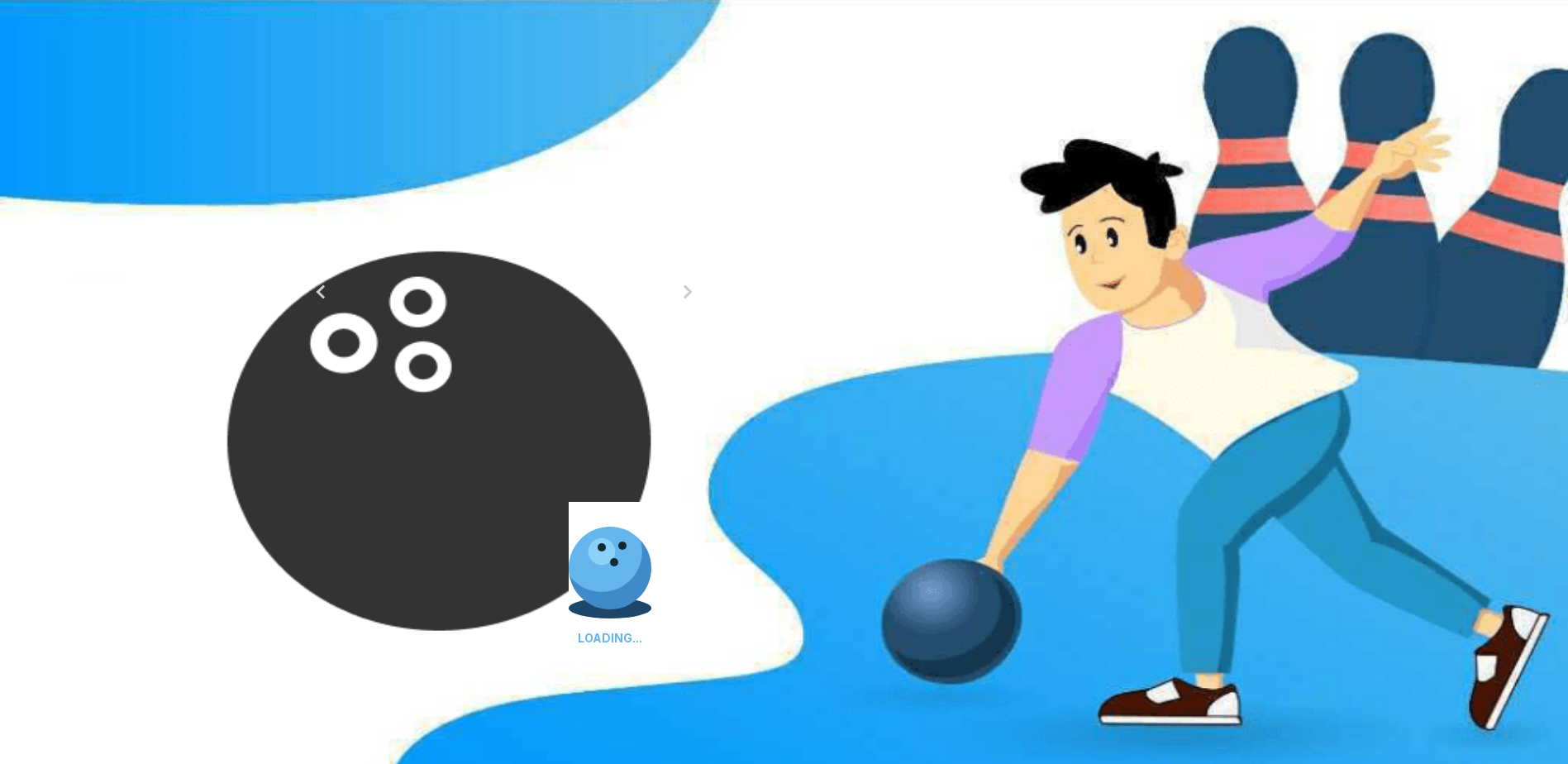
click at [445, 205] on button at bounding box center [456, 195] width 22 height 17
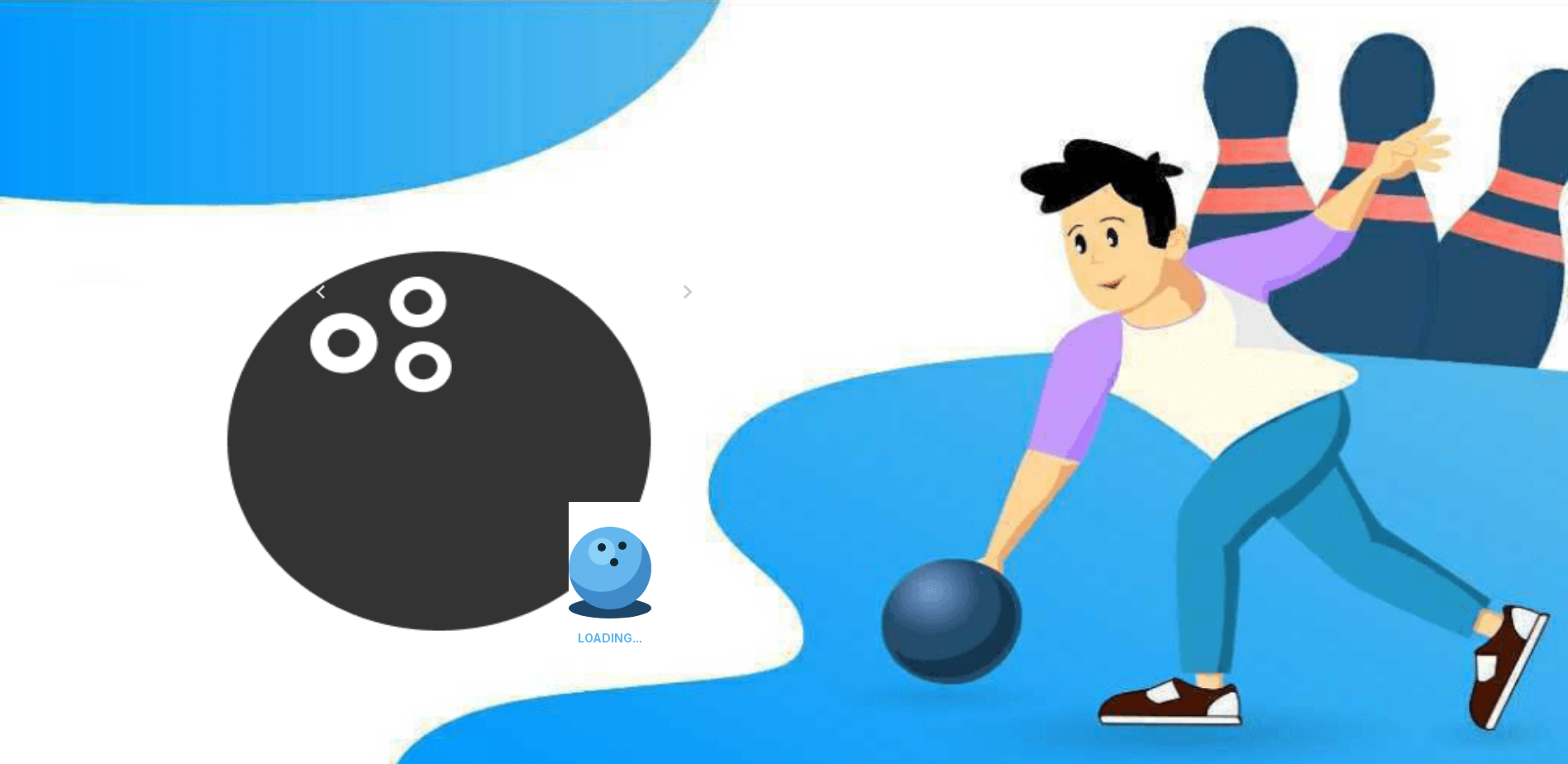
click at [445, 205] on button at bounding box center [456, 195] width 22 height 17
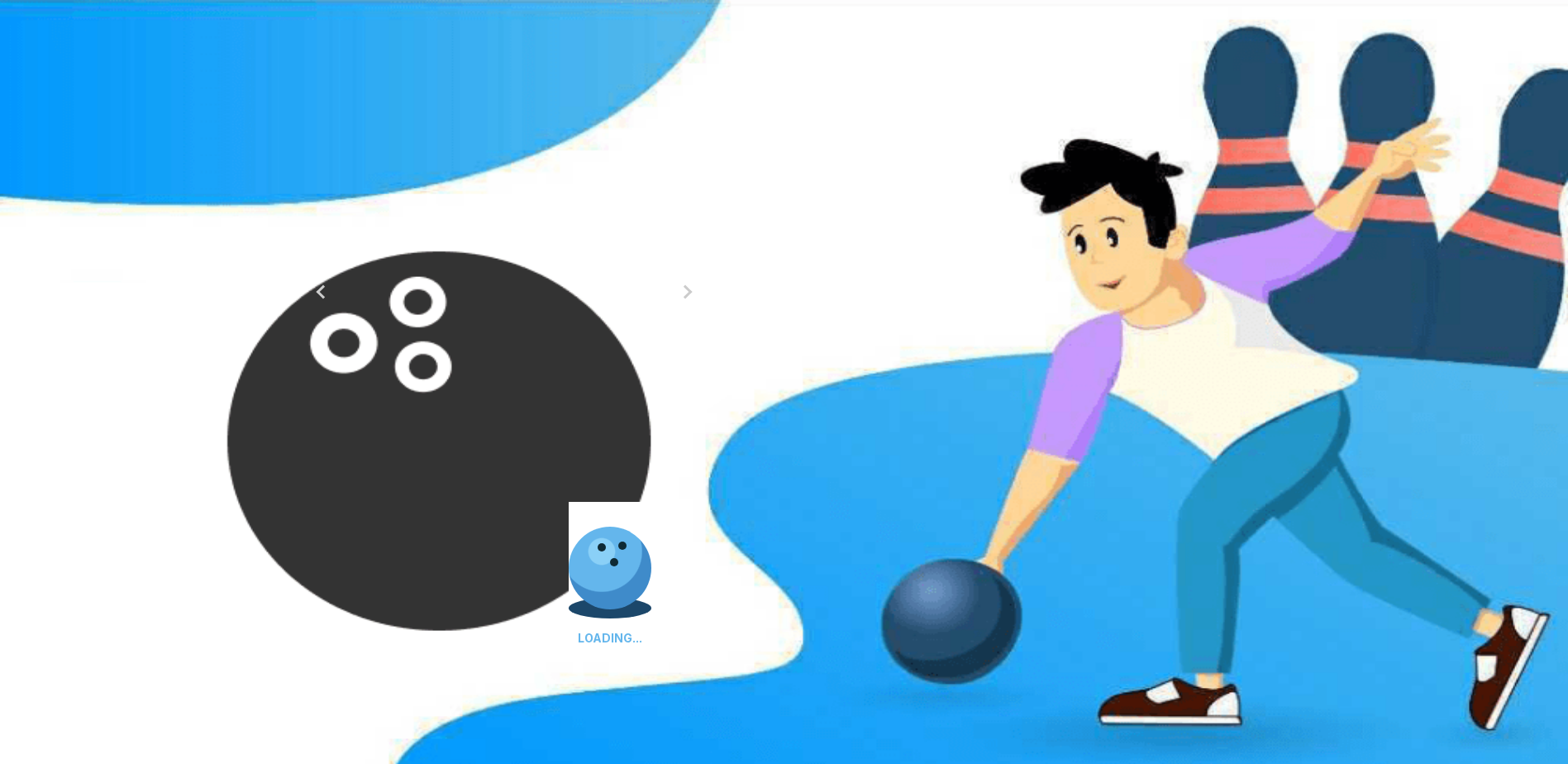
click at [445, 205] on button at bounding box center [456, 195] width 22 height 17
type input "**"
